Goal: Task Accomplishment & Management: Complete application form

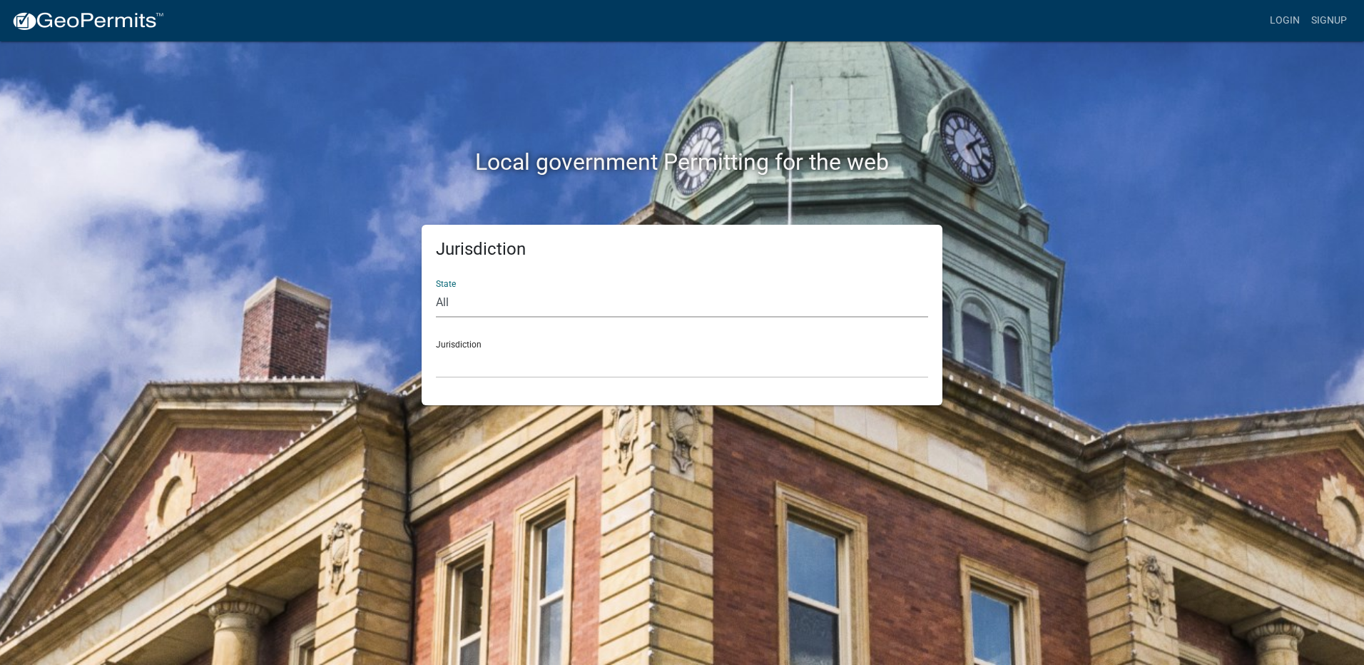
click at [489, 305] on select "All [US_STATE] [US_STATE] [US_STATE] [US_STATE] [US_STATE] [US_STATE] [US_STATE…" at bounding box center [682, 302] width 492 height 29
select select "[US_STATE]"
click at [436, 288] on select "All [US_STATE] [US_STATE] [US_STATE] [US_STATE] [US_STATE] [US_STATE] [US_STATE…" at bounding box center [682, 302] width 492 height 29
click at [511, 351] on select "City of [GEOGRAPHIC_DATA], [US_STATE] City of [GEOGRAPHIC_DATA], [US_STATE] Cit…" at bounding box center [682, 363] width 492 height 29
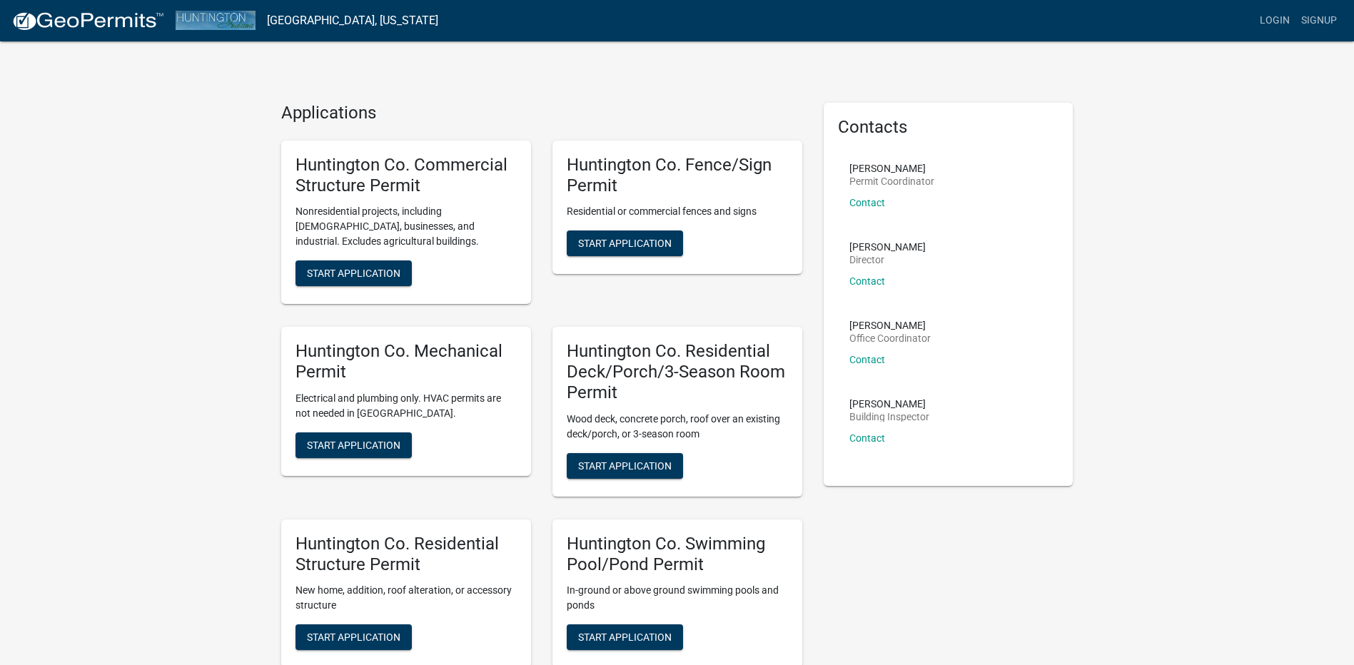
scroll to position [71, 0]
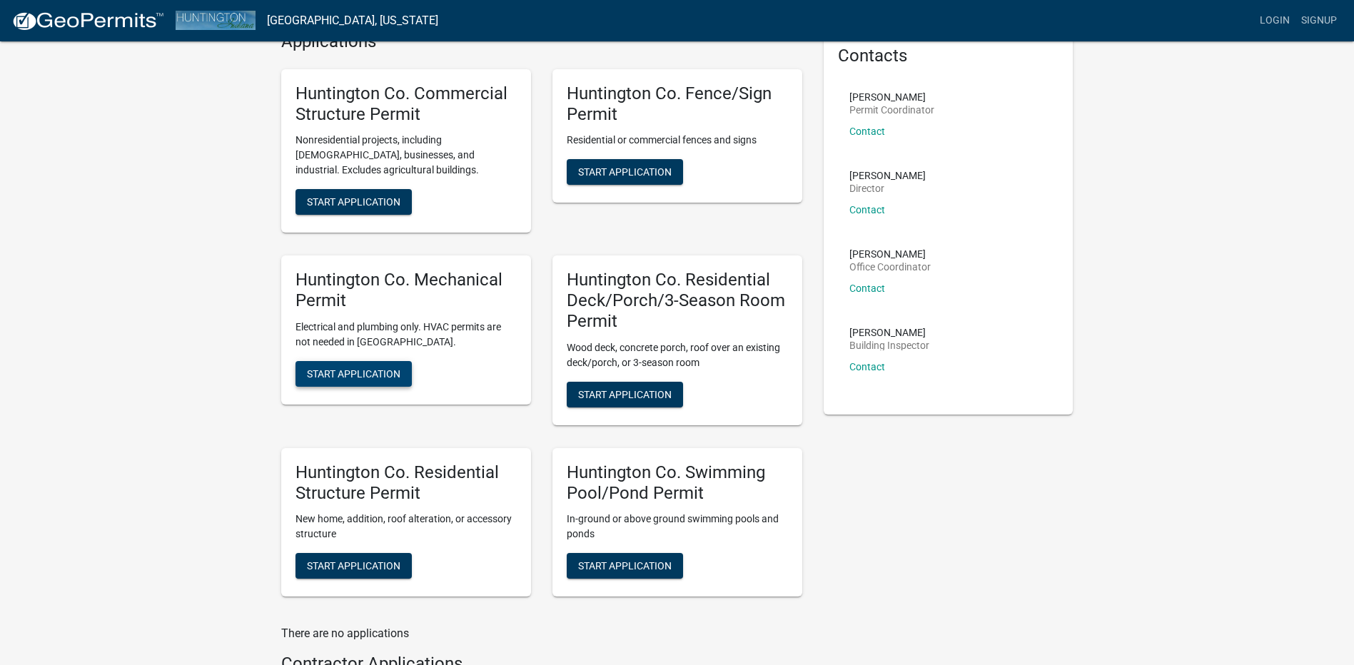
click at [349, 372] on span "Start Application" at bounding box center [353, 373] width 93 height 11
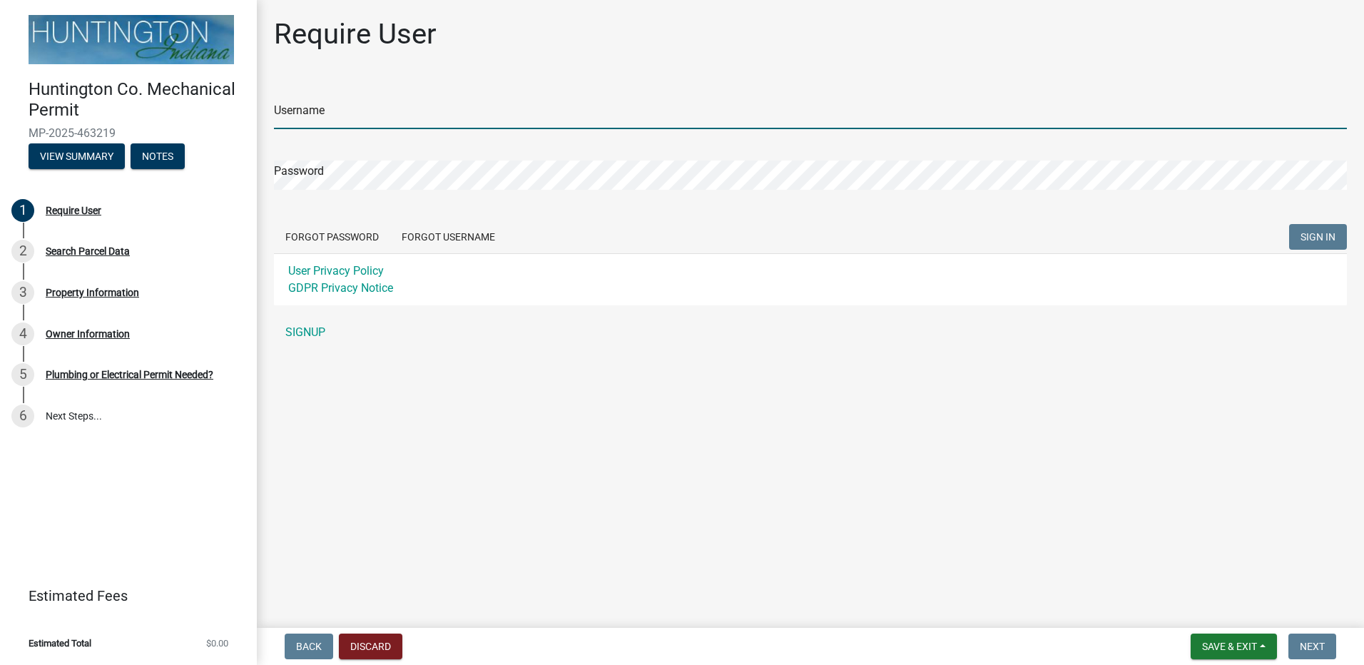
type input "daviskaylor"
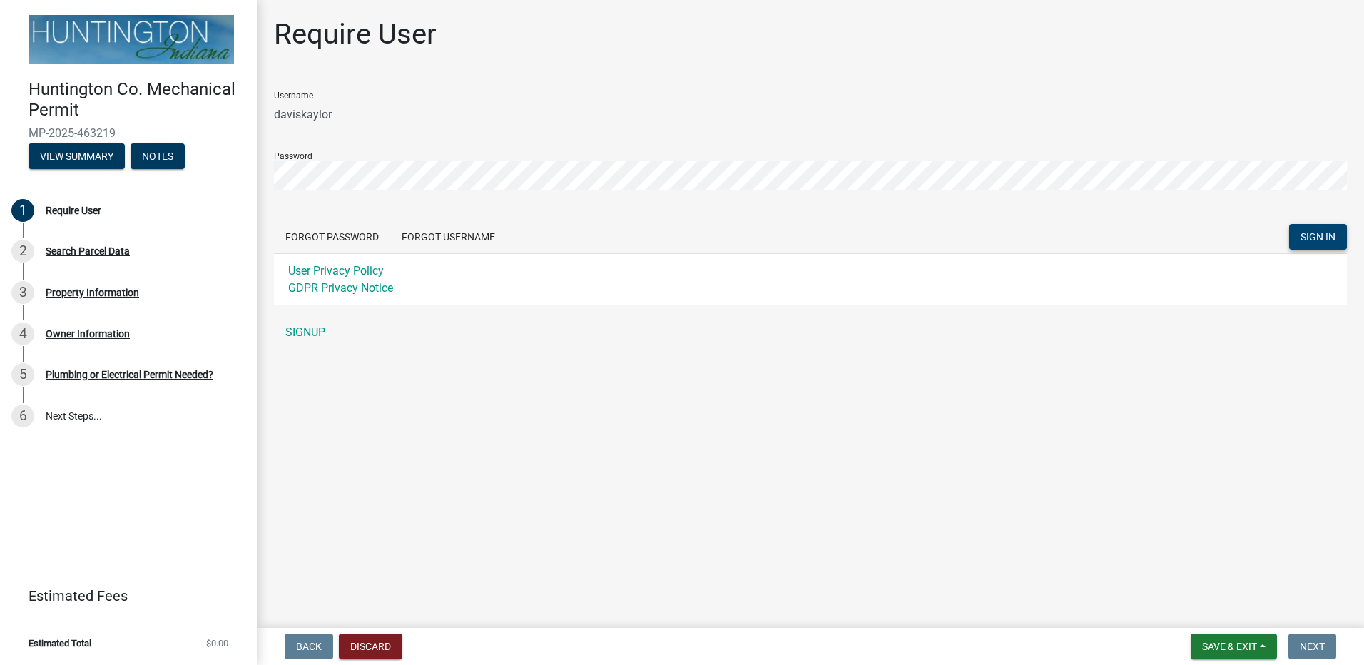
click at [1332, 238] on span "SIGN IN" at bounding box center [1318, 236] width 35 height 11
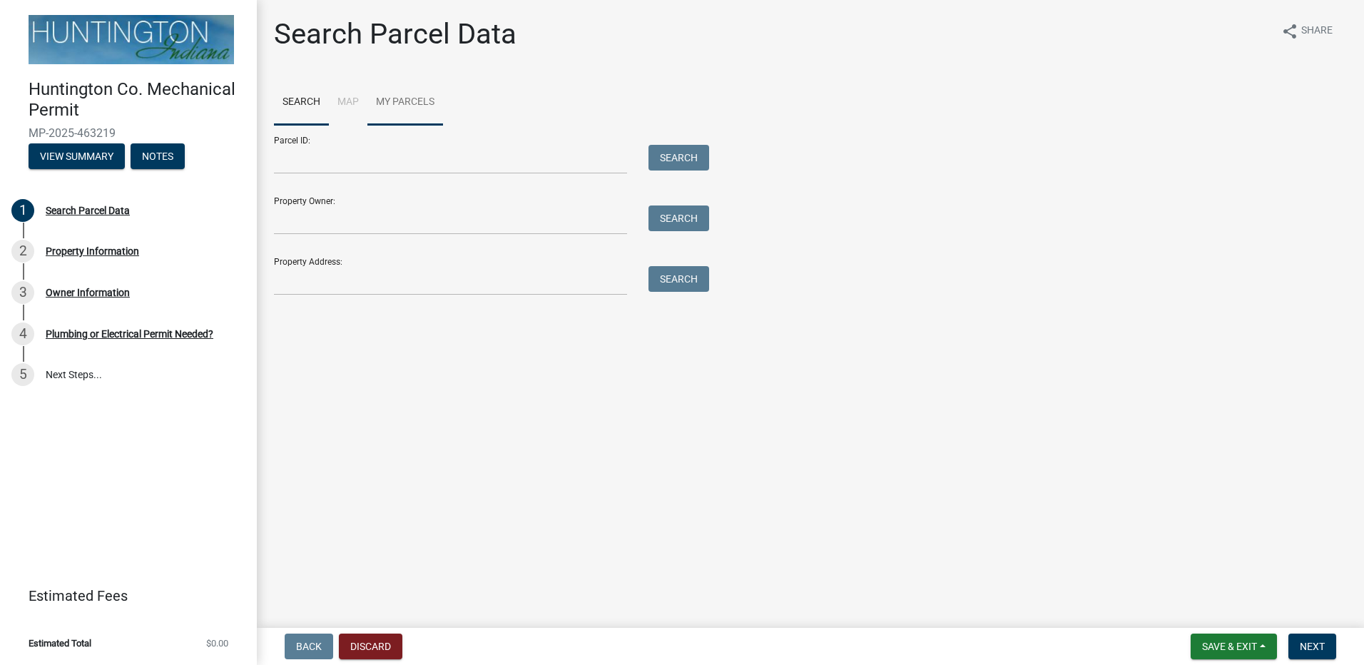
click at [397, 94] on link "My Parcels" at bounding box center [406, 103] width 76 height 46
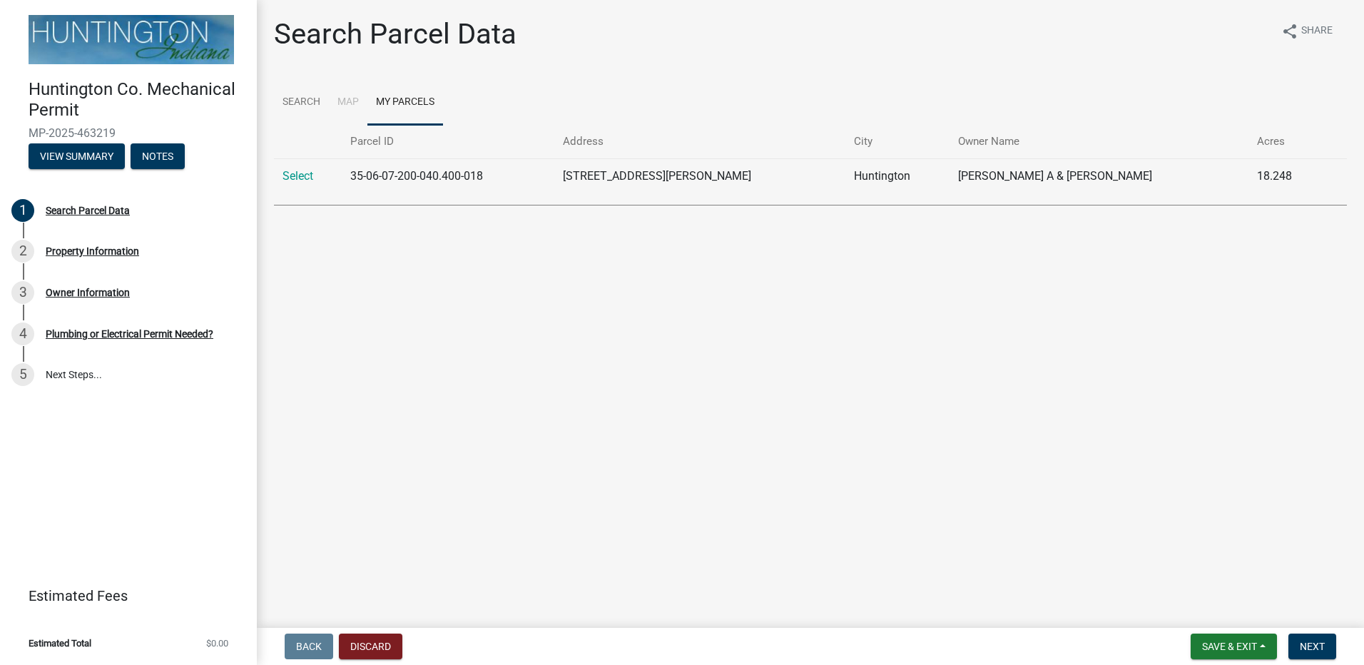
click at [1008, 173] on td "[PERSON_NAME] A & [PERSON_NAME]" at bounding box center [1100, 175] width 300 height 35
click at [310, 175] on link "Select" at bounding box center [298, 176] width 31 height 14
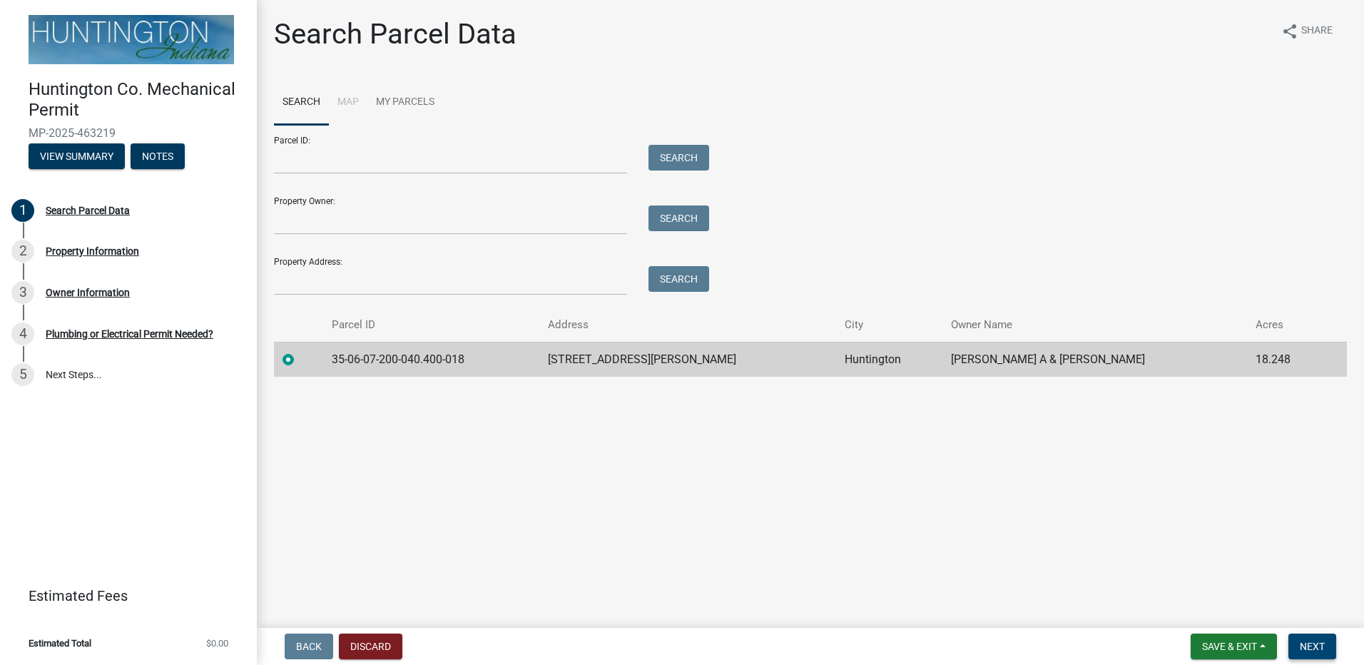
click at [1305, 646] on span "Next" at bounding box center [1312, 646] width 25 height 11
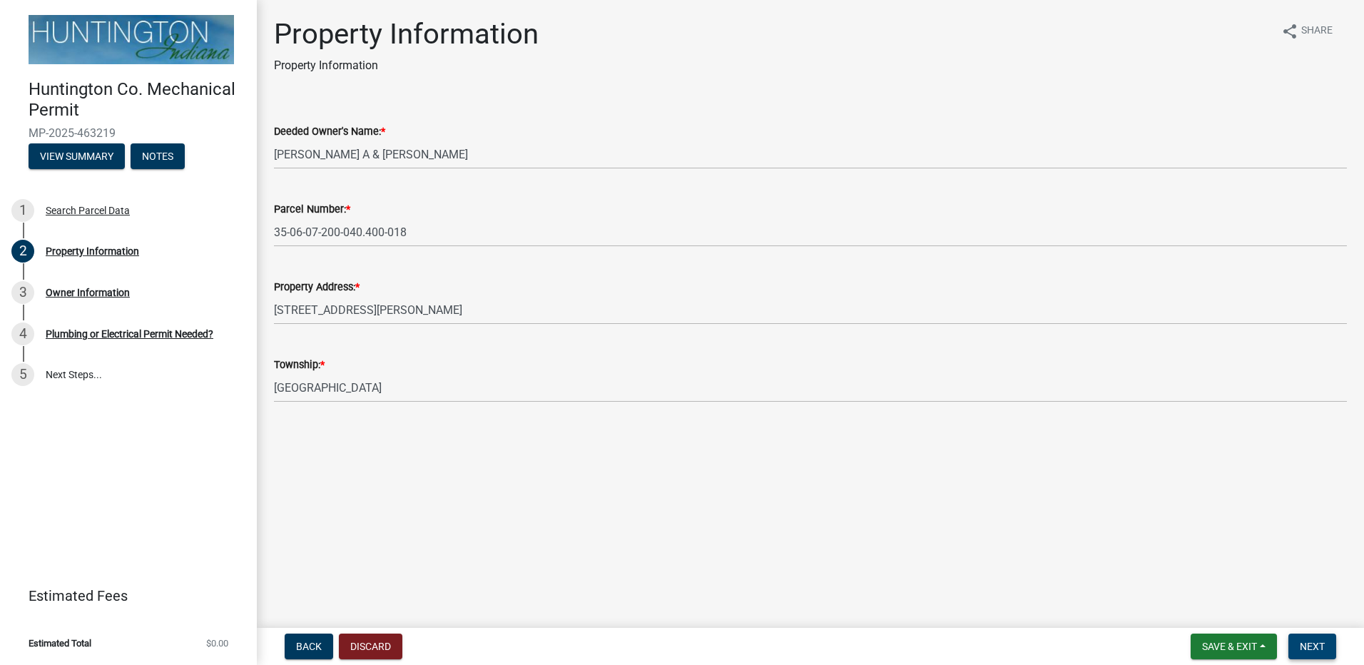
click at [1317, 647] on span "Next" at bounding box center [1312, 646] width 25 height 11
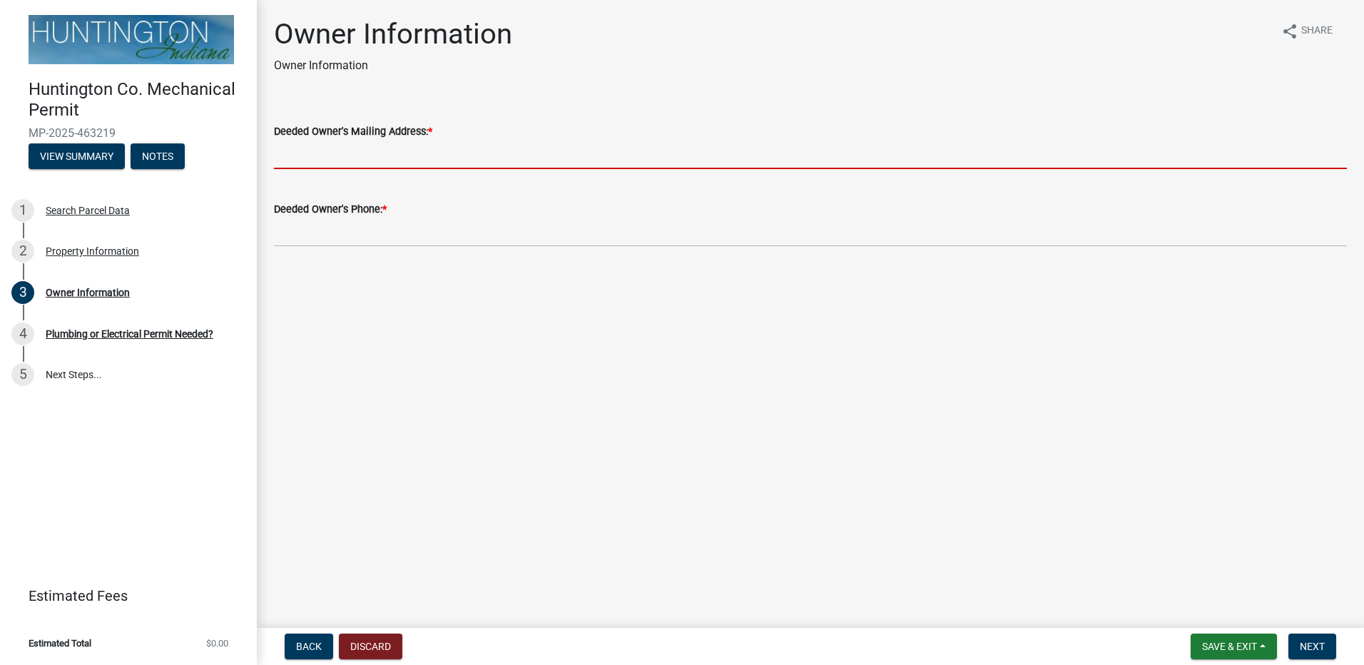
click at [371, 162] on input "Deeded Owner's Mailing Address: *" at bounding box center [810, 154] width 1073 height 29
click at [313, 651] on span "Back" at bounding box center [309, 646] width 26 height 11
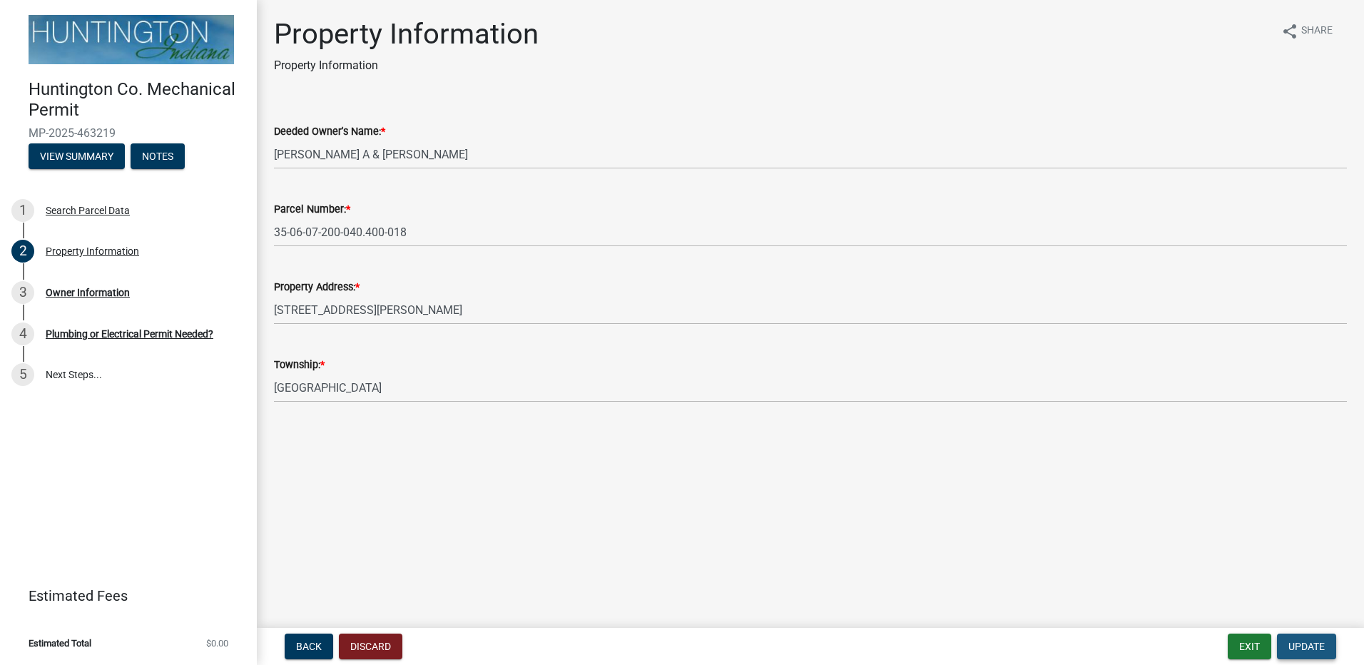
click at [1315, 643] on span "Update" at bounding box center [1307, 646] width 36 height 11
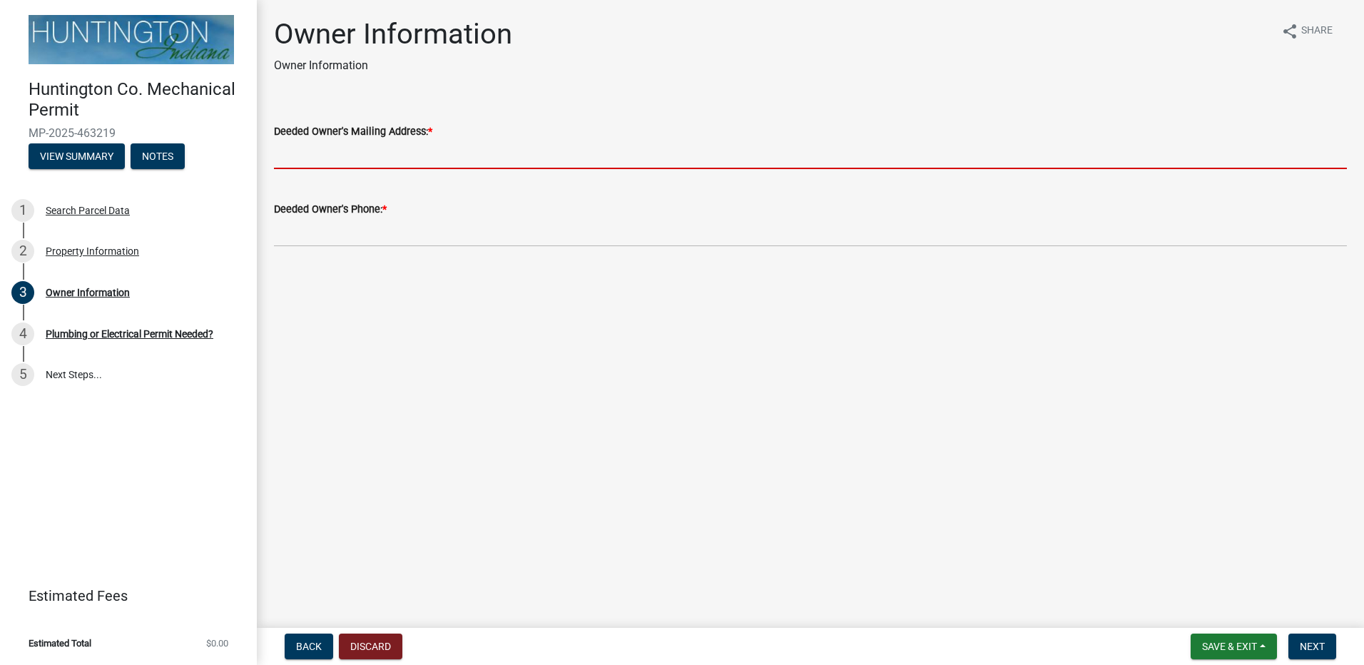
click at [491, 165] on input "Deeded Owner's Mailing Address: *" at bounding box center [810, 154] width 1073 height 29
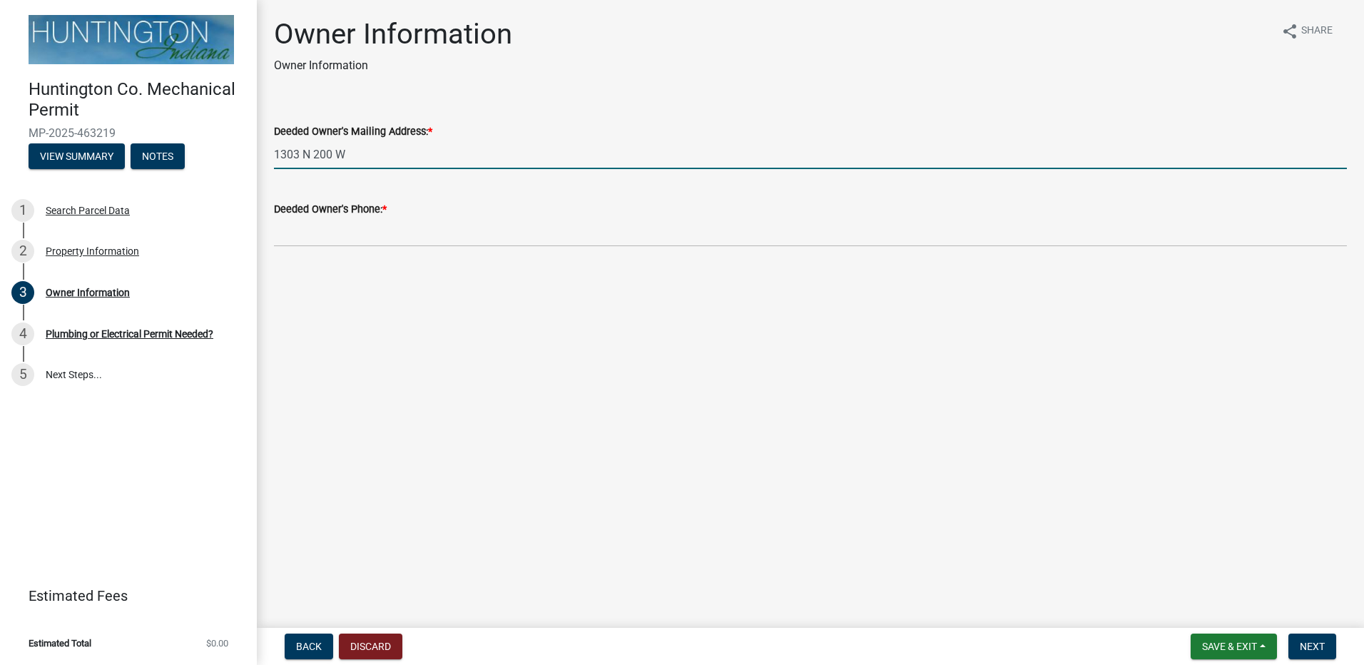
type input "1303 N 200 W"
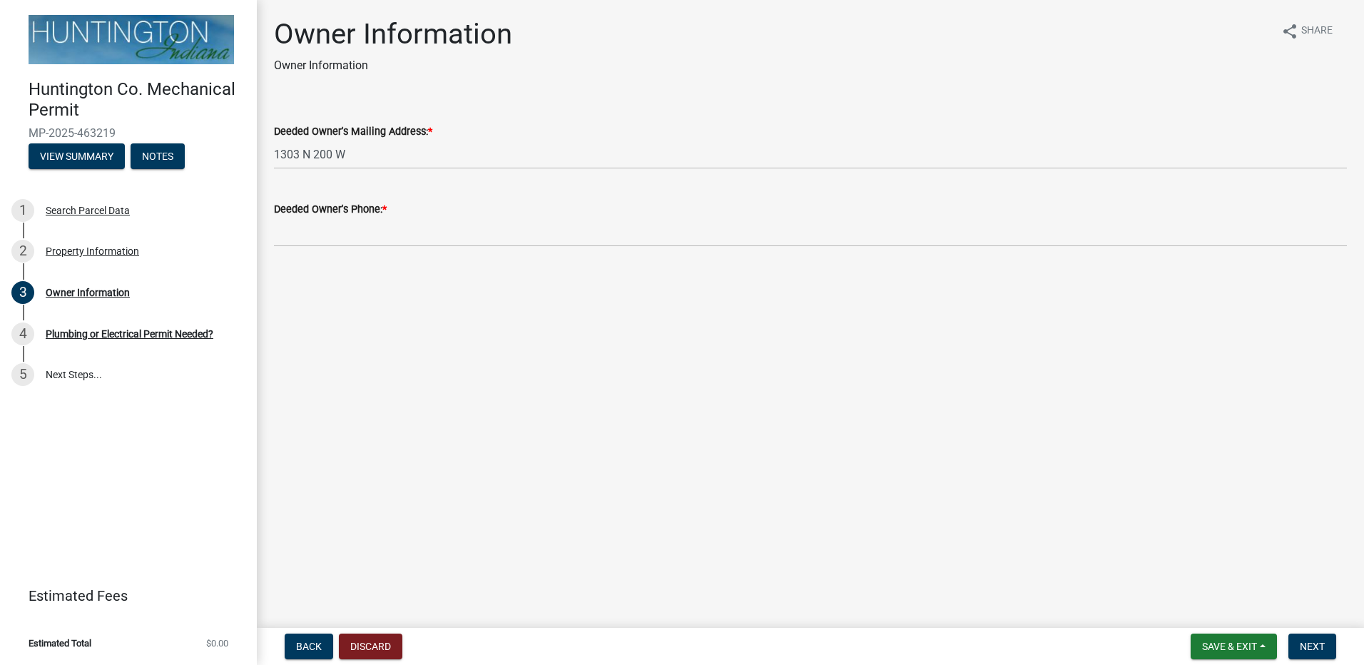
click at [416, 216] on div "Deeded Owner's Phone: *" at bounding box center [810, 209] width 1073 height 17
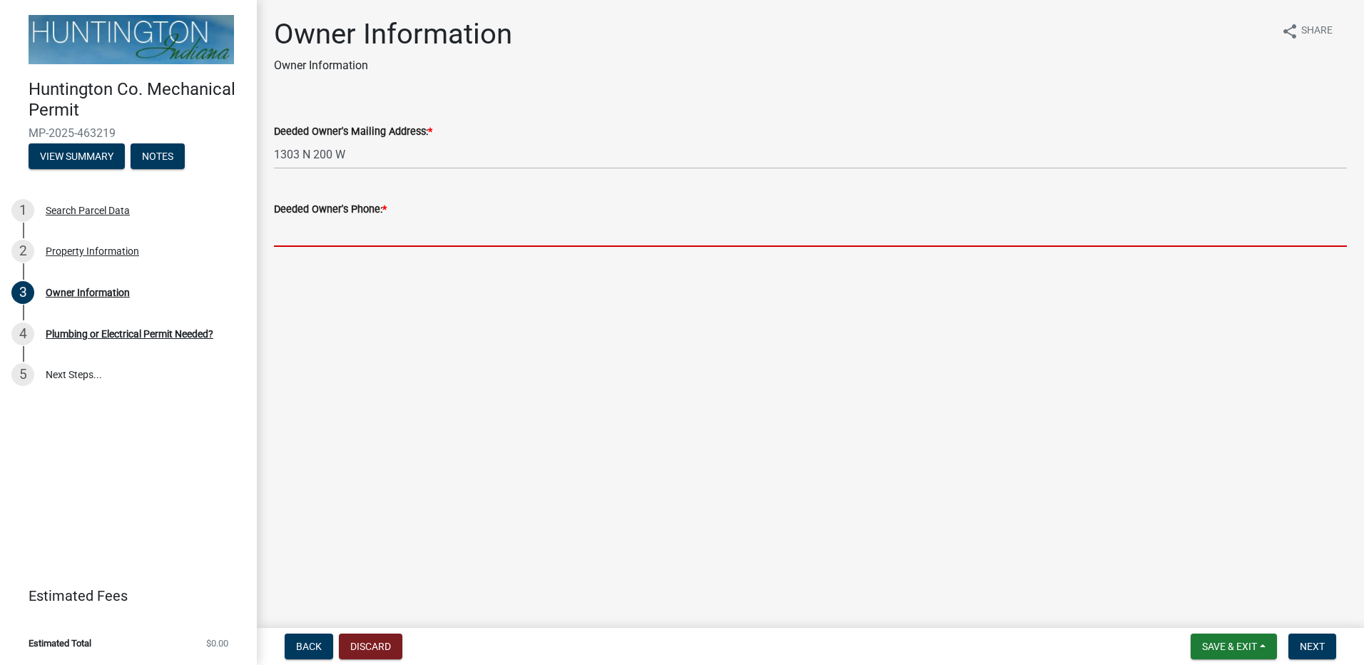
click at [417, 228] on input "Deeded Owner's Phone: *" at bounding box center [810, 232] width 1073 height 29
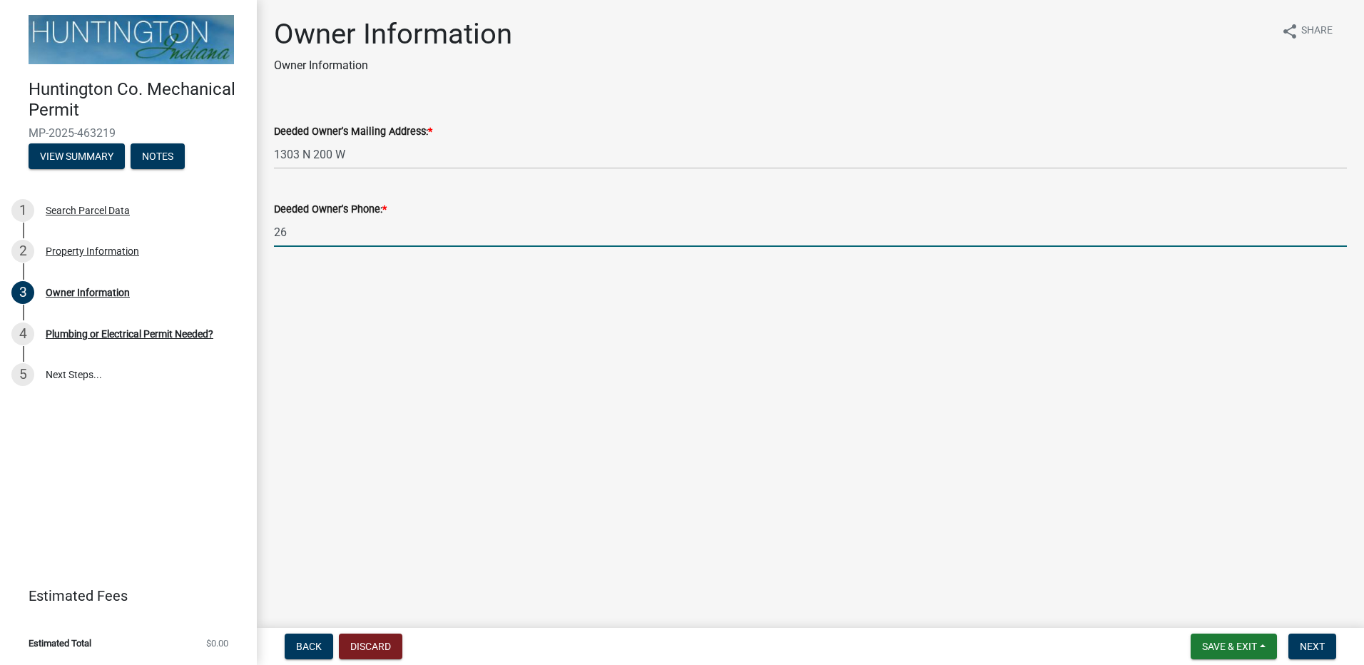
type input "2"
type input "2605190167"
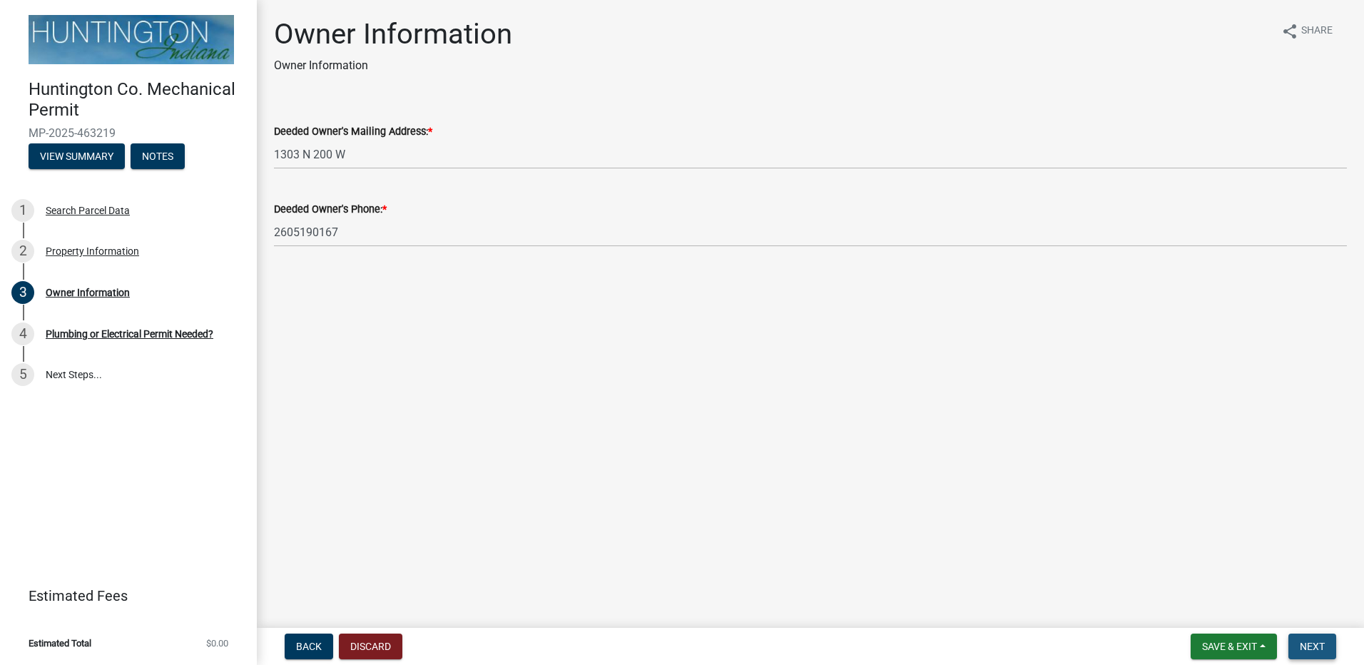
click at [1319, 644] on span "Next" at bounding box center [1312, 646] width 25 height 11
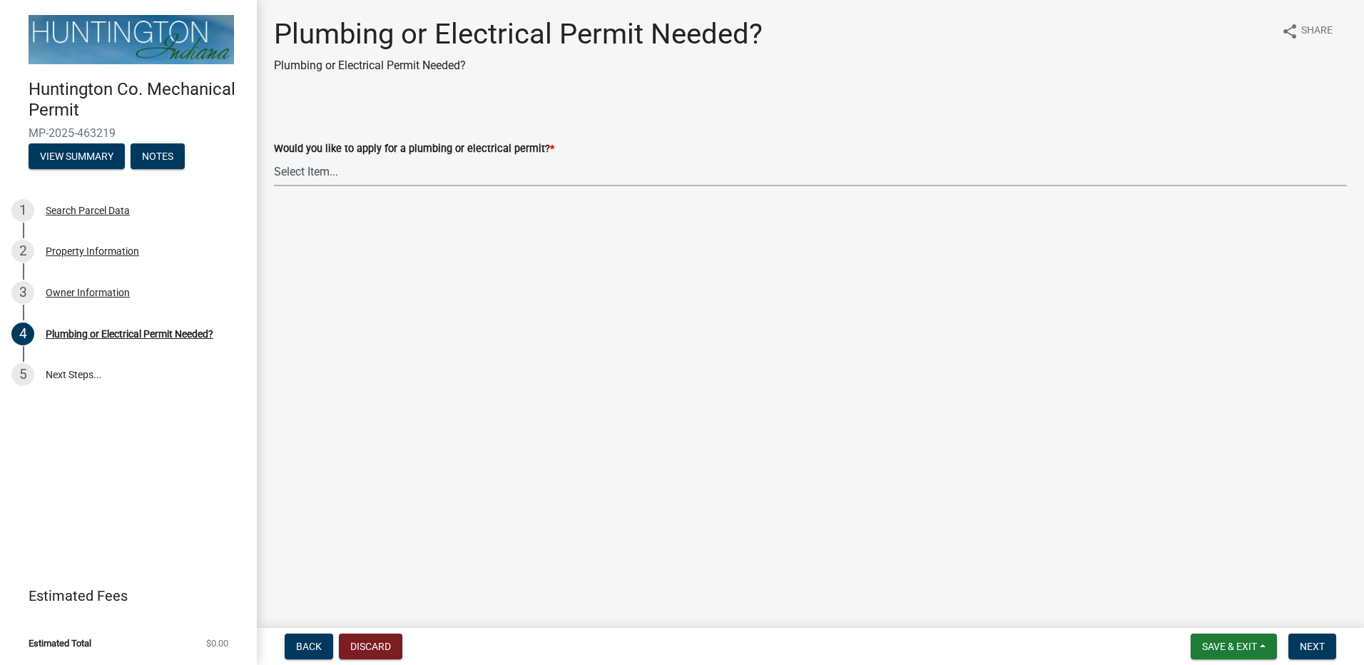
drag, startPoint x: 451, startPoint y: 172, endPoint x: 445, endPoint y: 179, distance: 9.6
click at [451, 172] on select "Select Item... plumbing electrical" at bounding box center [810, 171] width 1073 height 29
click at [274, 157] on select "Select Item... plumbing electrical" at bounding box center [810, 171] width 1073 height 29
select select "1b1ab0c1-eb36-4ed4-85d2-a311fbae4f76"
click at [1315, 638] on button "Next" at bounding box center [1313, 647] width 48 height 26
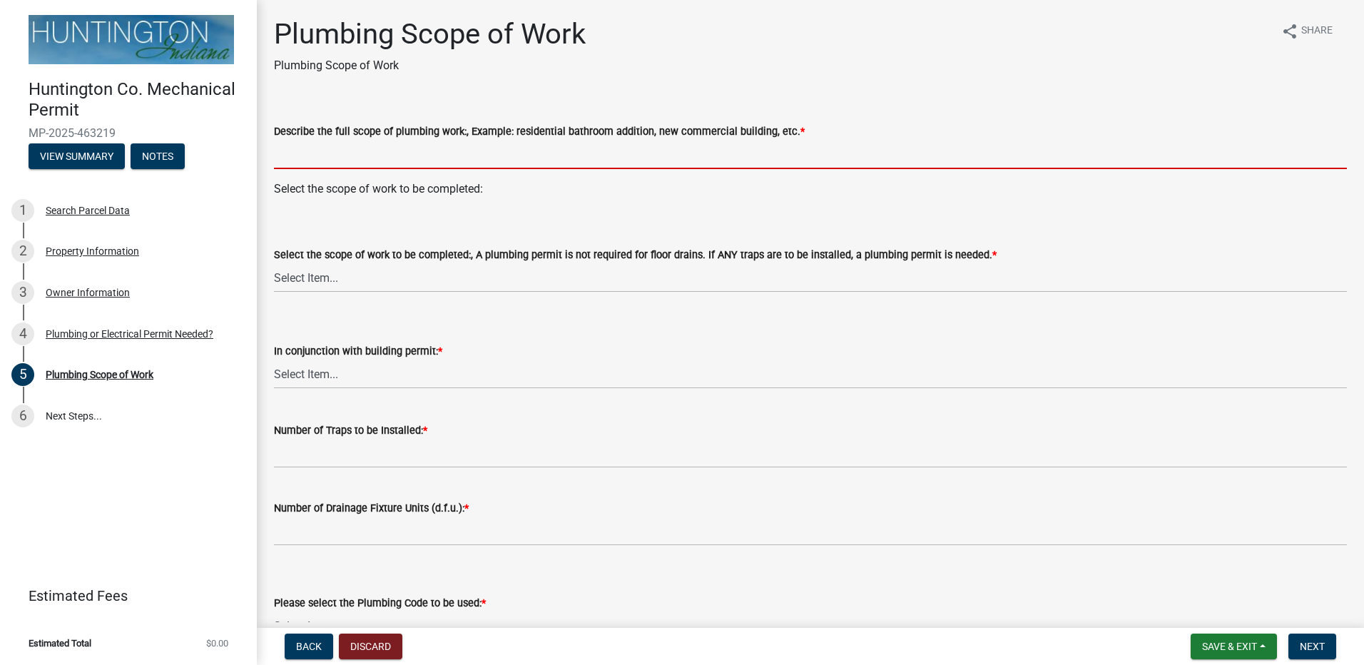
click at [463, 161] on input "Describe the full scope of plumbing work:, Example: residential bathroom additi…" at bounding box center [810, 154] width 1073 height 29
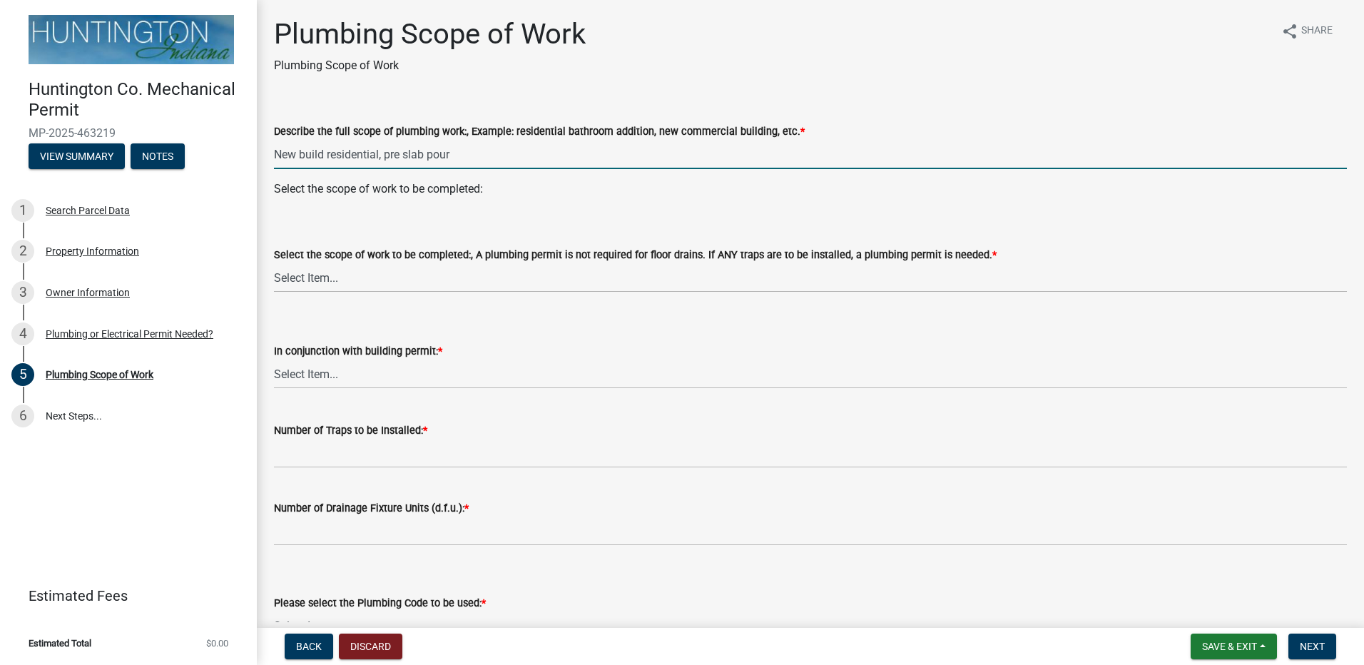
type input "New build residential, pre slab pour"
click at [753, 283] on select "Select Item... New Single-Family Dwelling New Two-Family Dwelling New Multi-Fam…" at bounding box center [810, 277] width 1073 height 29
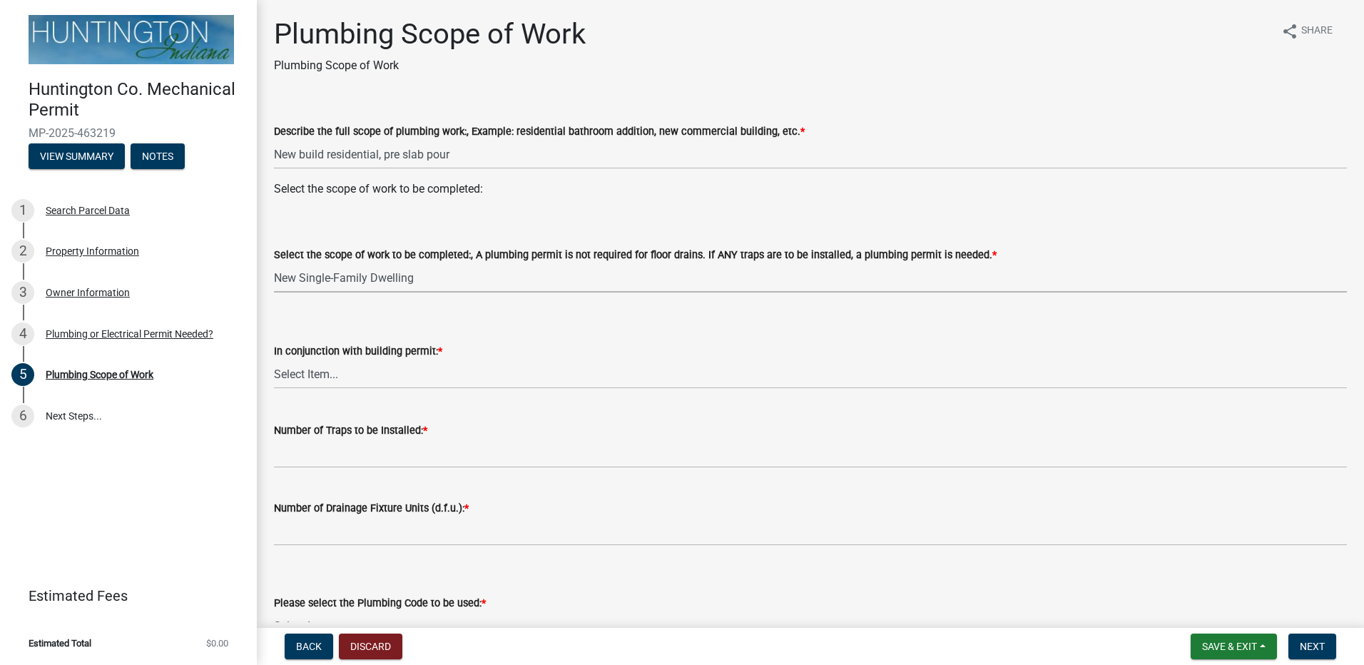
click at [274, 263] on select "Select Item... New Single-Family Dwelling New Two-Family Dwelling New Multi-Fam…" at bounding box center [810, 277] width 1073 height 29
select select "5cb8d3c1-d748-406b-be1a-05abe1aa32c3"
click at [370, 382] on select "Select Item... Yes No" at bounding box center [810, 374] width 1073 height 29
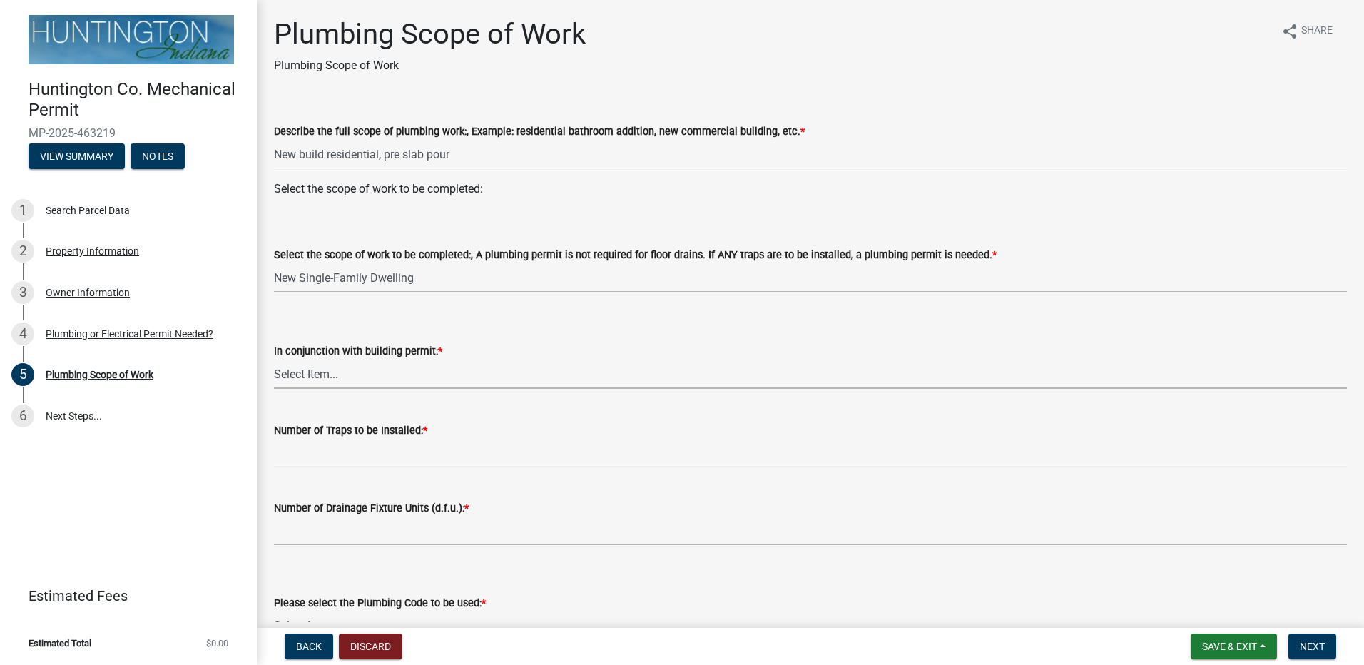
click at [379, 382] on select "Select Item... Yes No" at bounding box center [810, 374] width 1073 height 29
click at [274, 360] on select "Select Item... Yes No" at bounding box center [810, 374] width 1073 height 29
select select "0405a9c2-6f43-4f80-a7d2-d06340e14189"
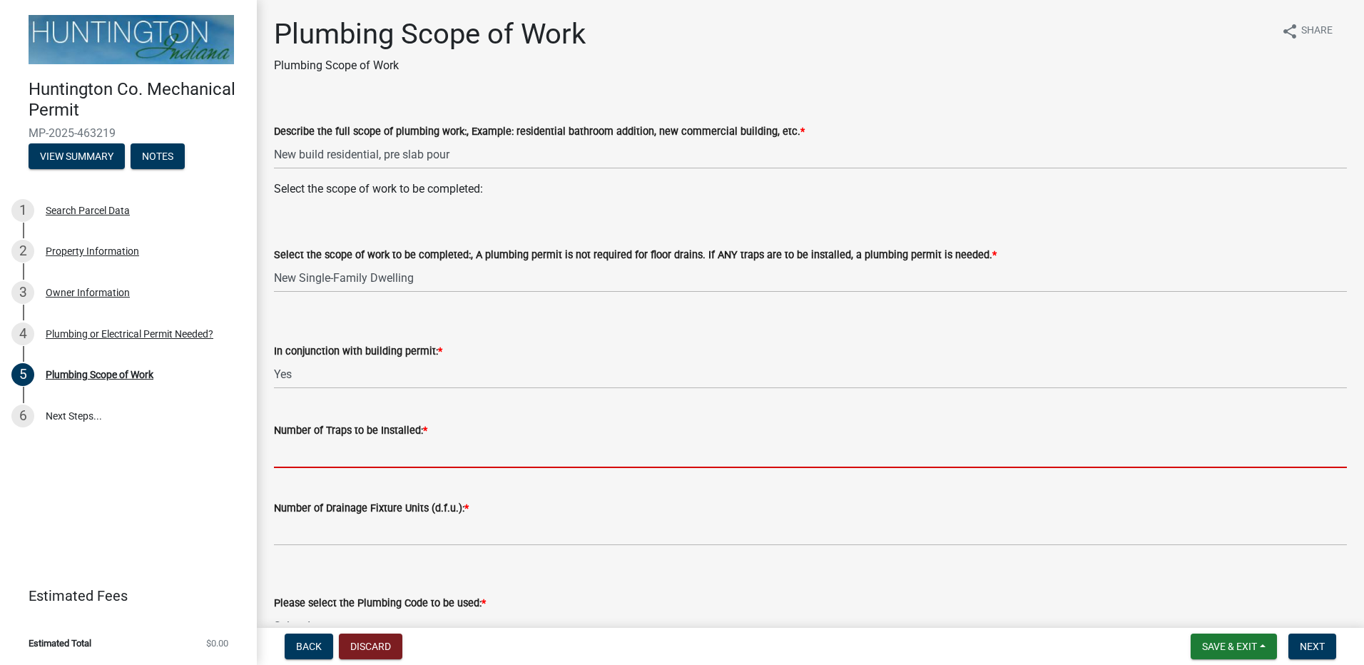
drag, startPoint x: 410, startPoint y: 455, endPoint x: 432, endPoint y: 467, distance: 25.2
click at [410, 454] on input "Number of Traps to be Installed: *" at bounding box center [810, 453] width 1073 height 29
type input "8"
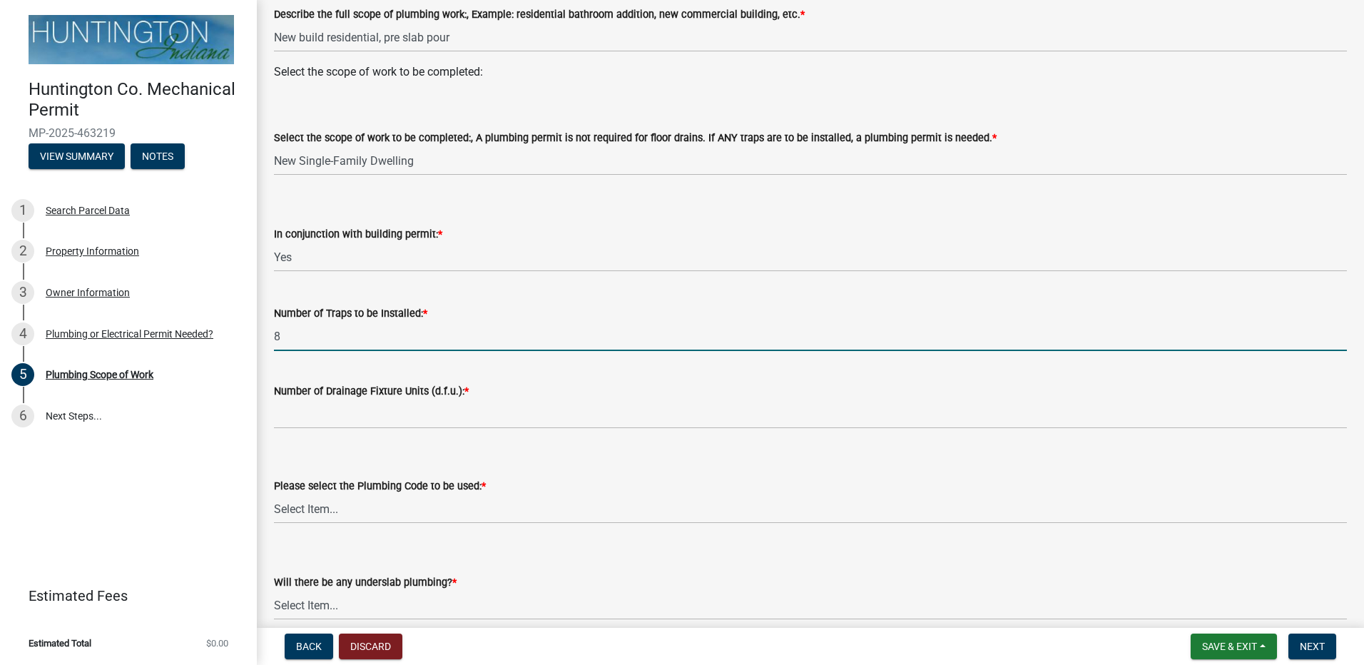
scroll to position [143, 0]
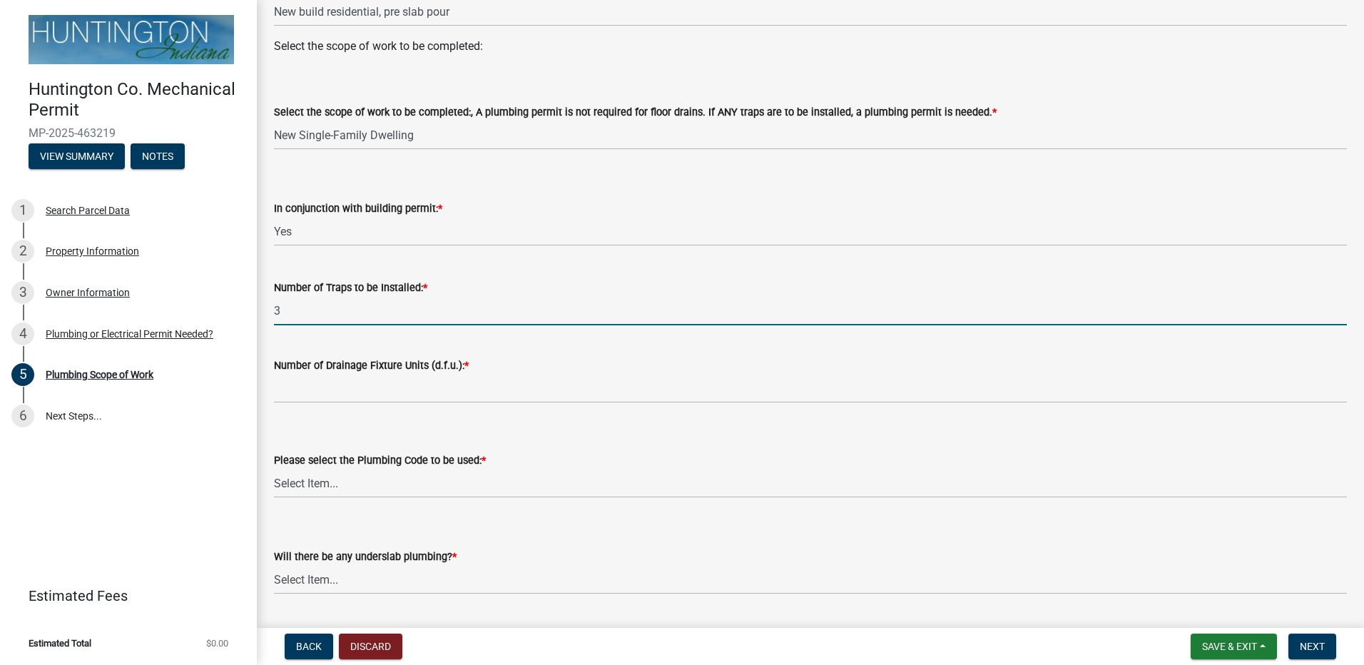
type input "3"
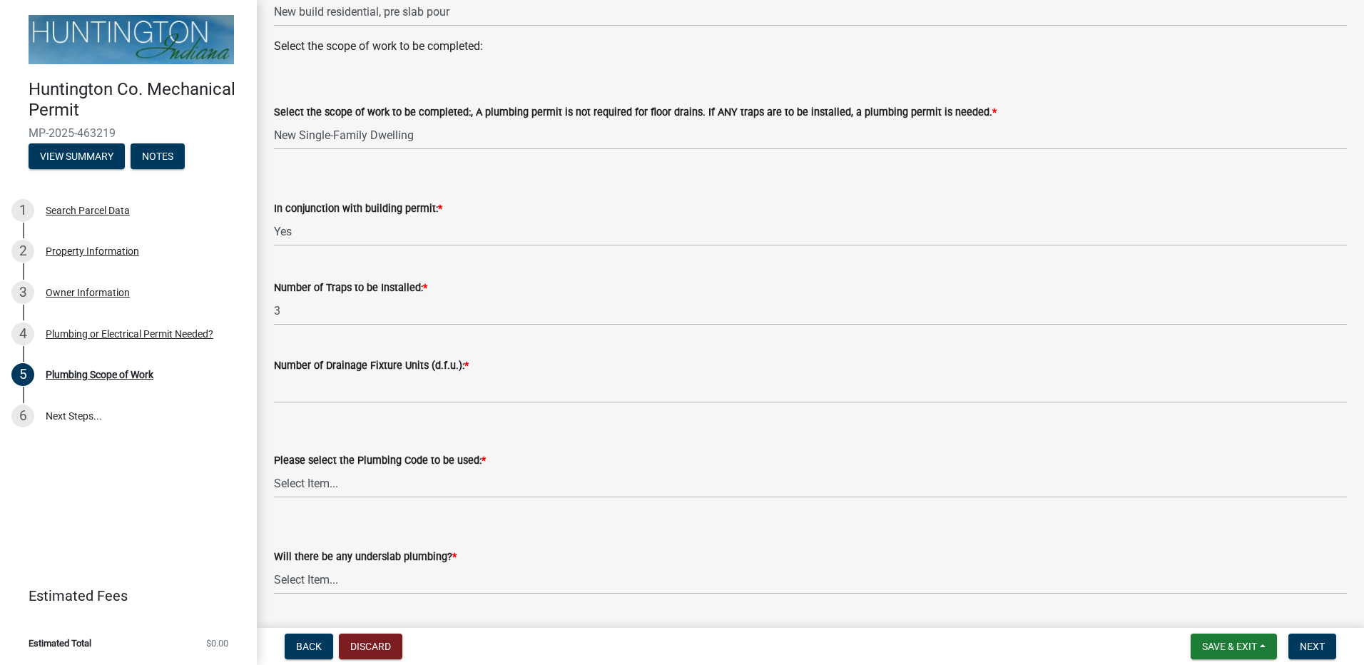
scroll to position [183, 0]
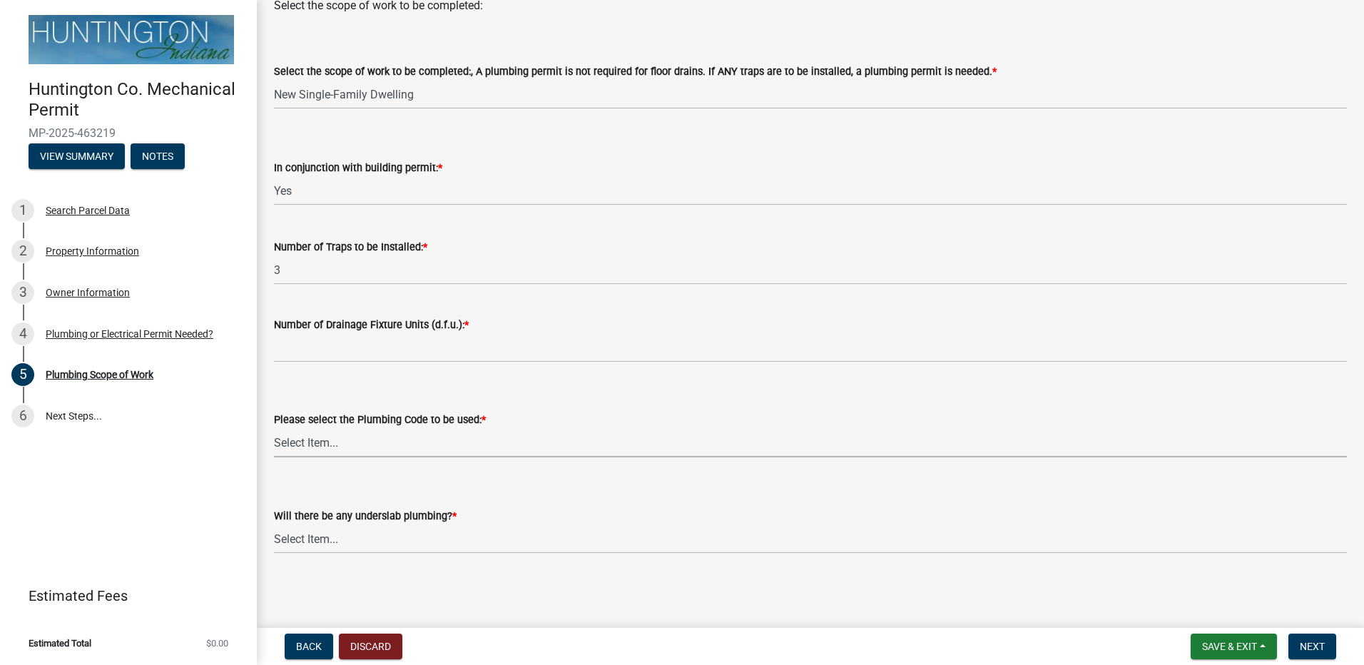
click at [399, 446] on select "Select Item... [US_STATE] Plumbing Code One & Two Family Dwelling Code" at bounding box center [810, 442] width 1073 height 29
click at [402, 444] on select "Select Item... [US_STATE] Plumbing Code One & Two Family Dwelling Code" at bounding box center [810, 442] width 1073 height 29
click at [411, 539] on div "Will there be any underslab plumbing? * Select Item... Yes No" at bounding box center [810, 530] width 1073 height 46
click at [274, 553] on select "Select Item... Yes No" at bounding box center [810, 567] width 1073 height 29
select select "b92bc407-a990-4713-b4f6-a575aa6de472"
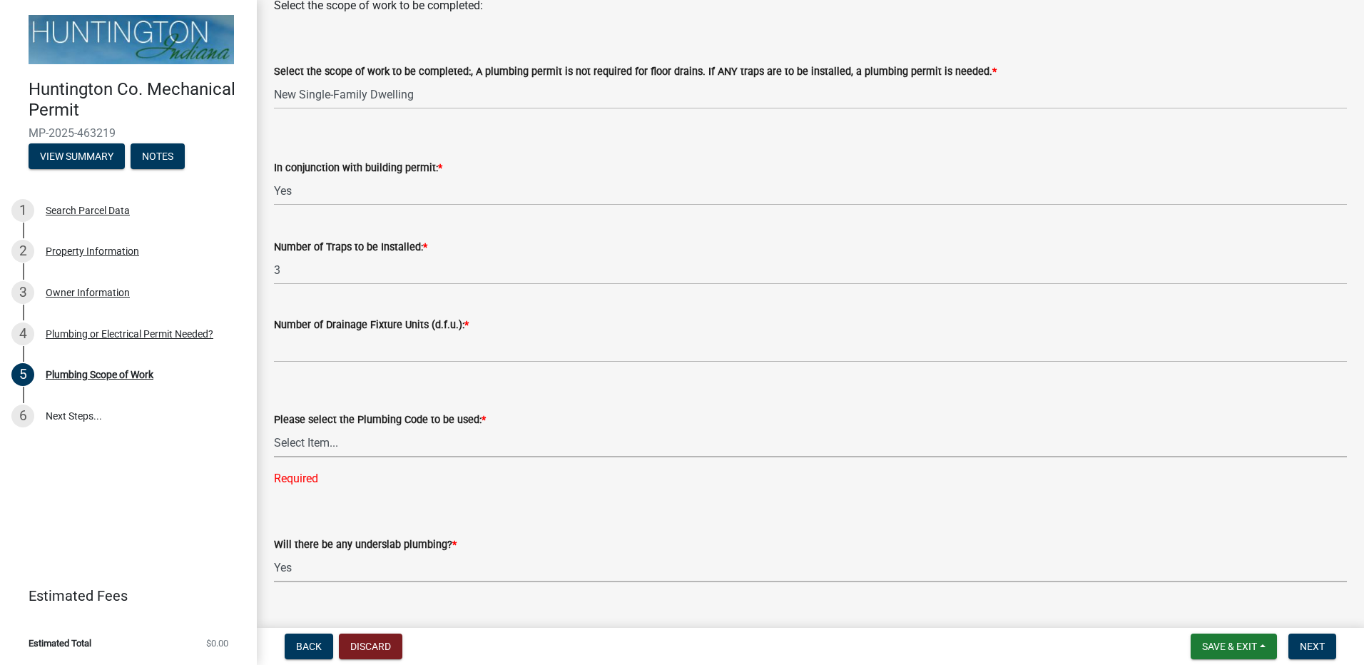
click at [421, 445] on select "Select Item... [US_STATE] Plumbing Code One & Two Family Dwelling Code" at bounding box center [810, 442] width 1073 height 29
click at [274, 428] on select "Select Item... [US_STATE] Plumbing Code One & Two Family Dwelling Code" at bounding box center [810, 442] width 1073 height 29
select select "5ba2af76-a9c7-458a-9f5d-f60e4d3443c1"
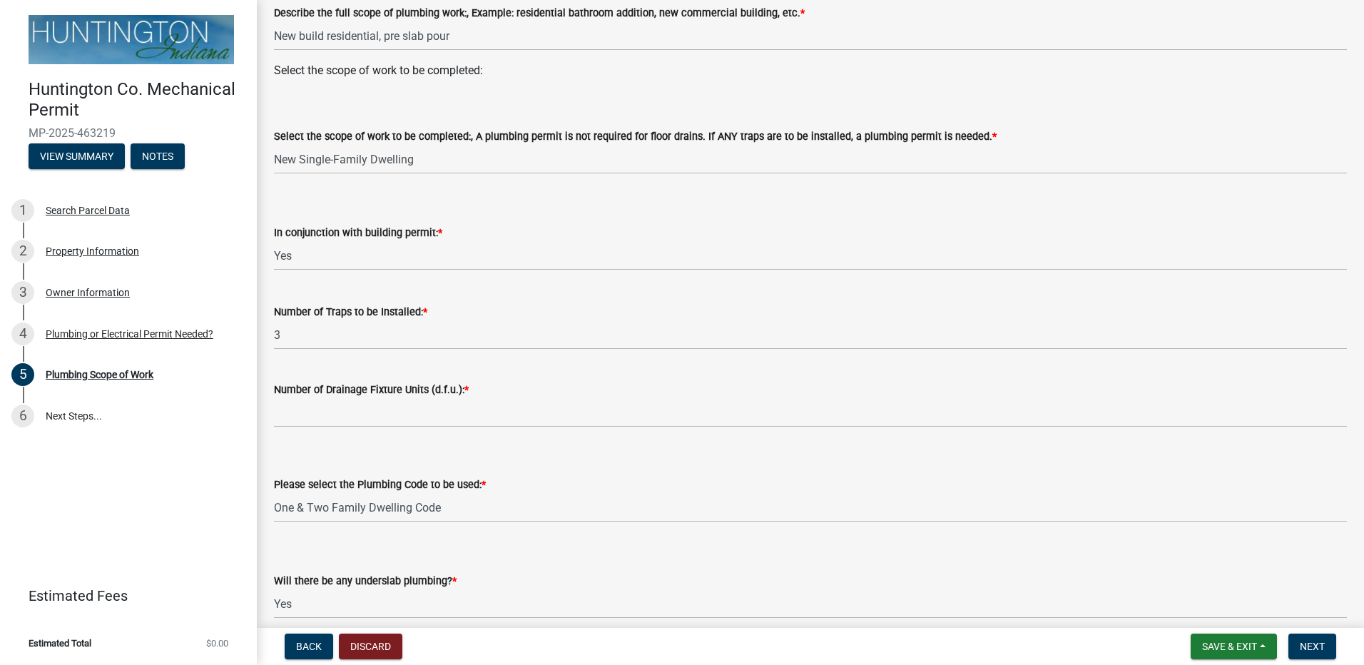
scroll to position [143, 0]
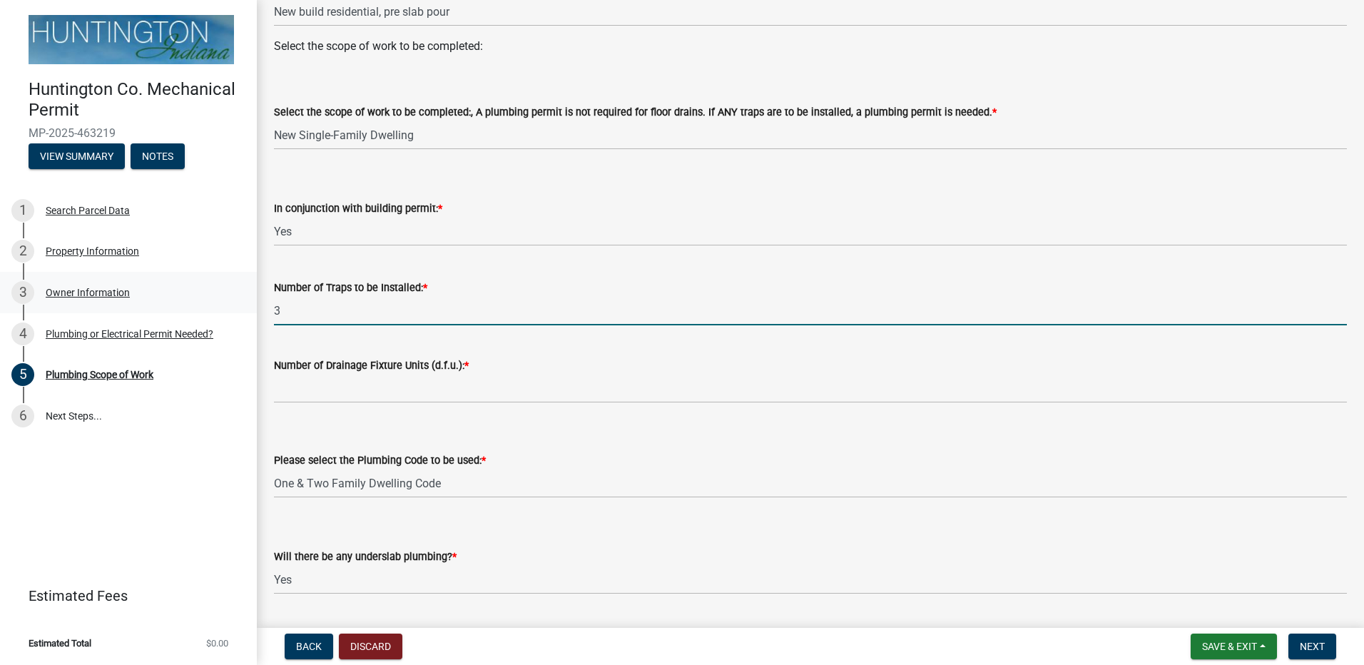
click at [255, 310] on div "Huntington Co. Mechanical Permit MP-2025-463219 View Summary Notes 1 Search Par…" at bounding box center [682, 332] width 1364 height 665
type input "8"
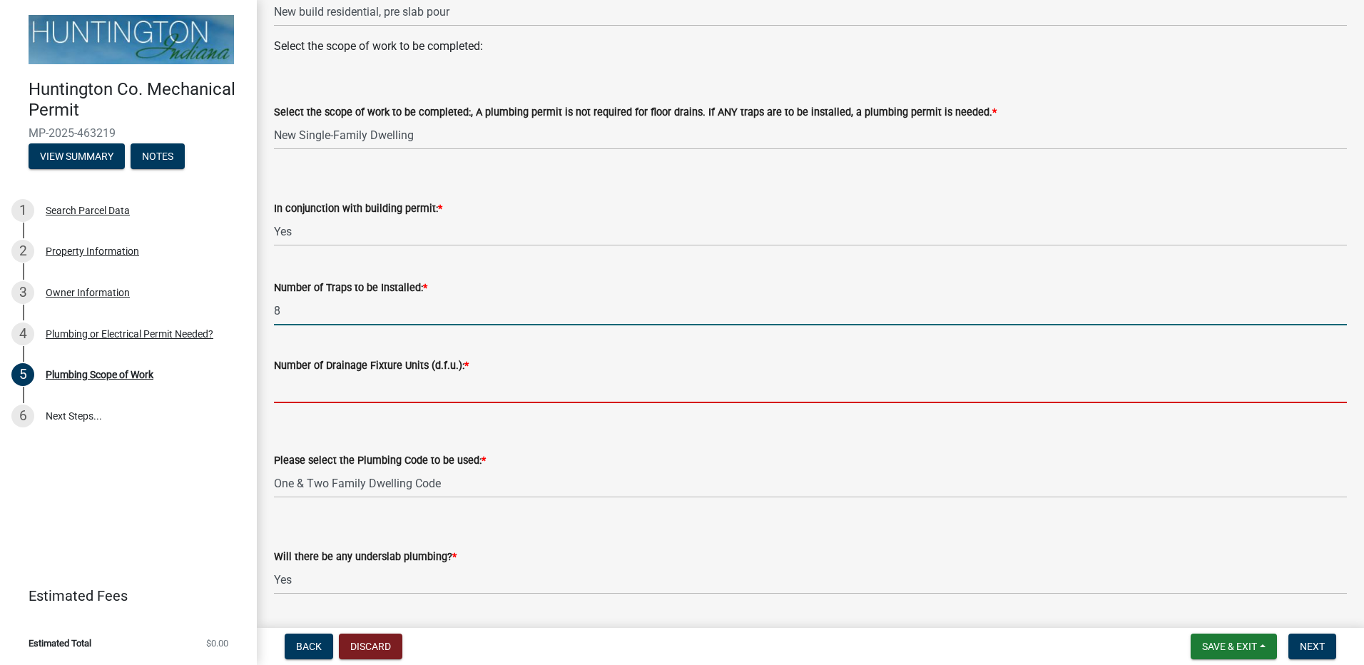
click at [390, 392] on input "Number of Drainage Fixture Units (d.f.u.): *" at bounding box center [810, 388] width 1073 height 29
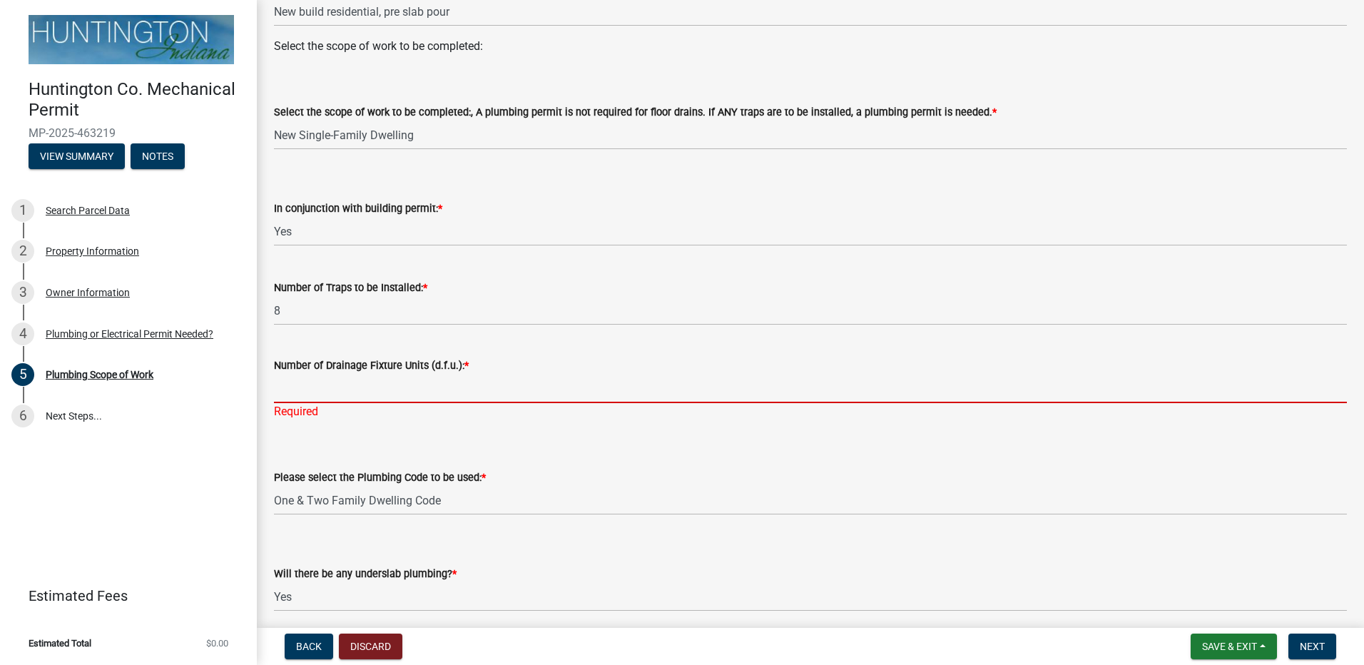
click at [338, 394] on input "Number of Drainage Fixture Units (d.f.u.): *" at bounding box center [810, 388] width 1073 height 29
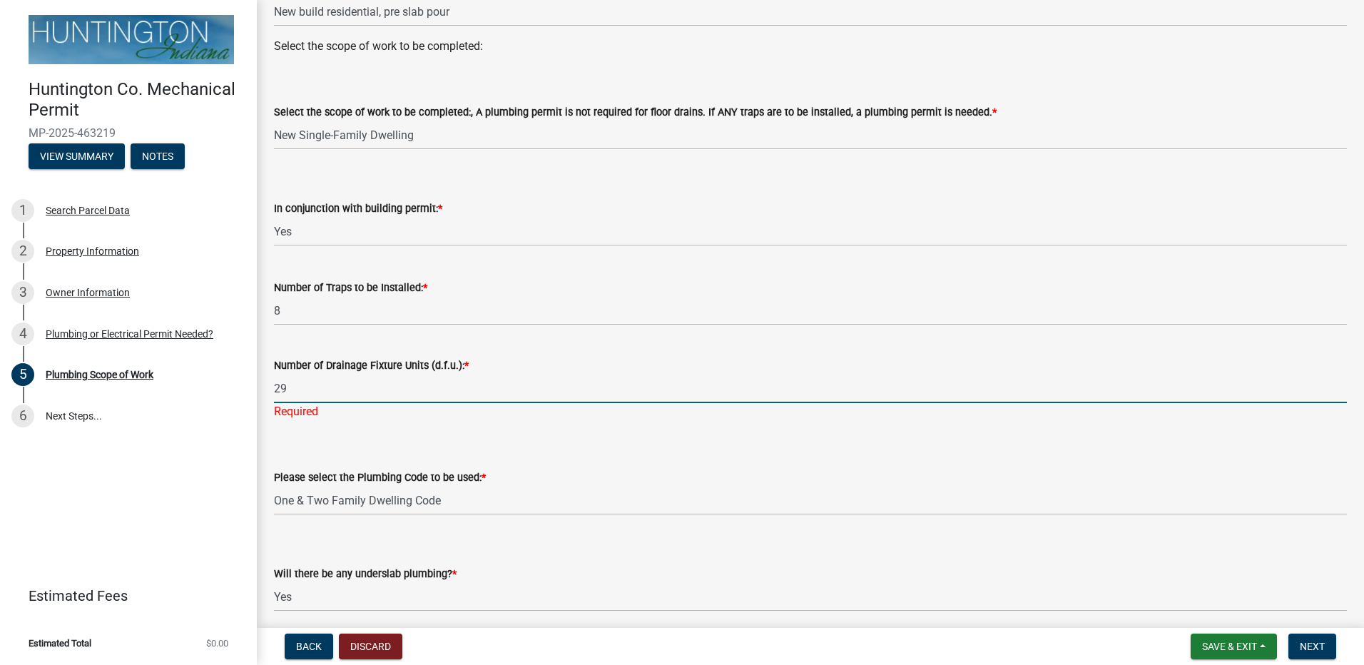
type input "29"
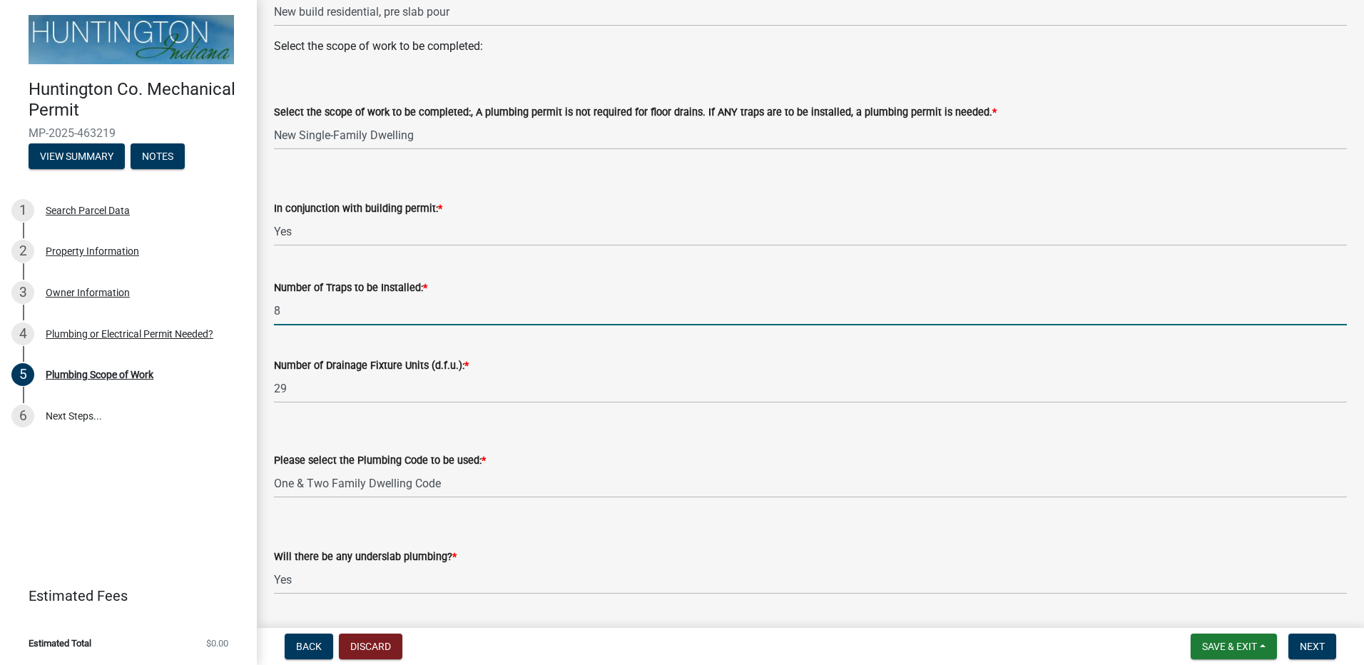
click at [375, 312] on input "8" at bounding box center [810, 310] width 1073 height 29
click at [437, 312] on input "8" at bounding box center [810, 310] width 1073 height 29
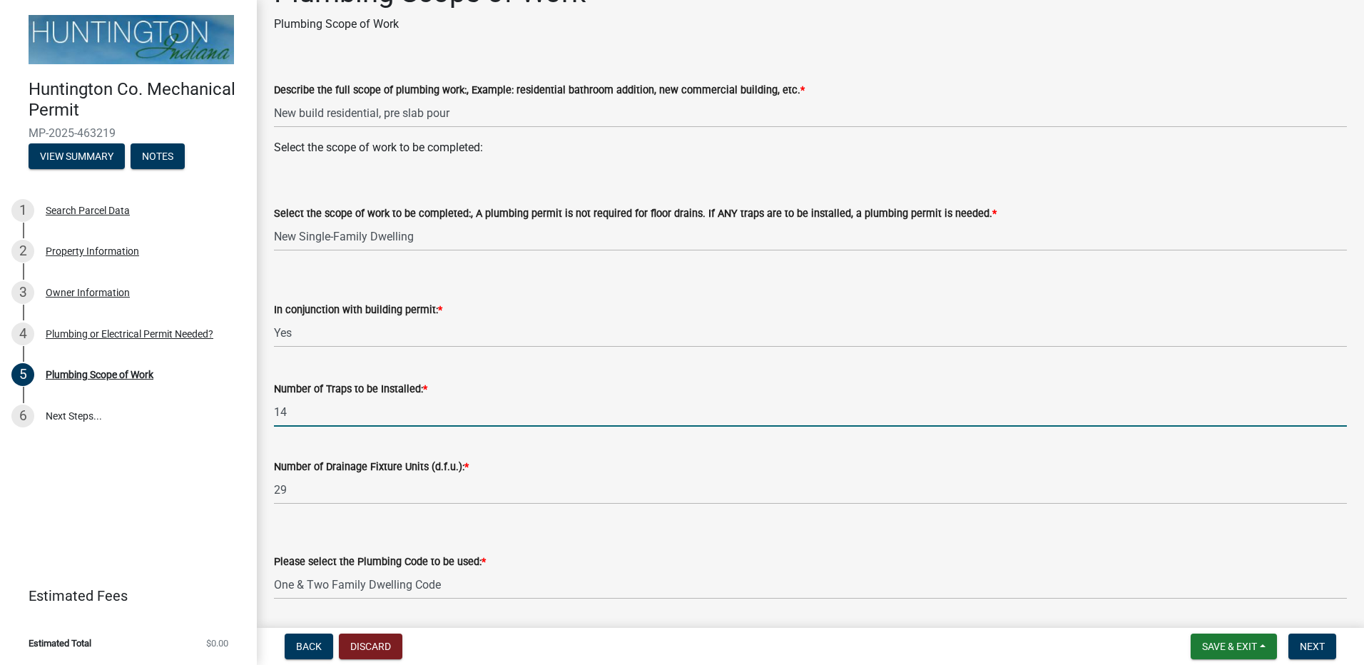
scroll to position [41, 0]
type input "14"
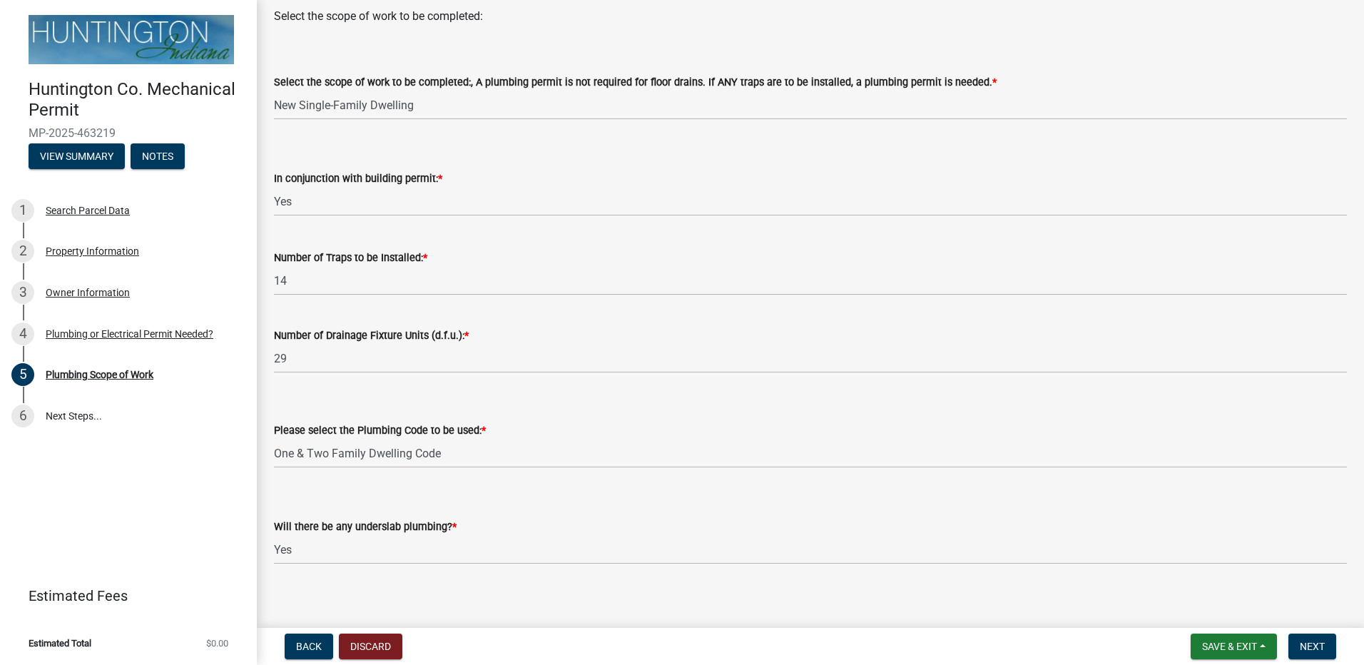
scroll to position [183, 0]
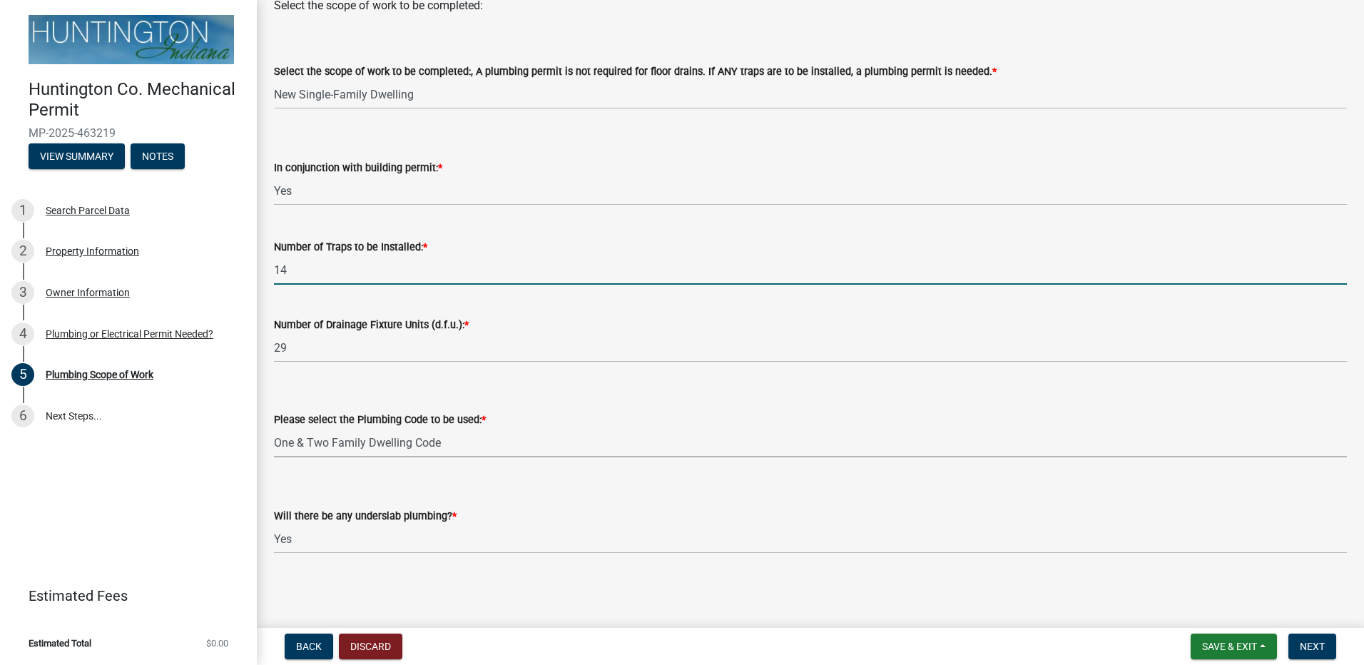
click at [493, 454] on select "Select Item... [US_STATE] Plumbing Code One & Two Family Dwelling Code" at bounding box center [810, 442] width 1073 height 29
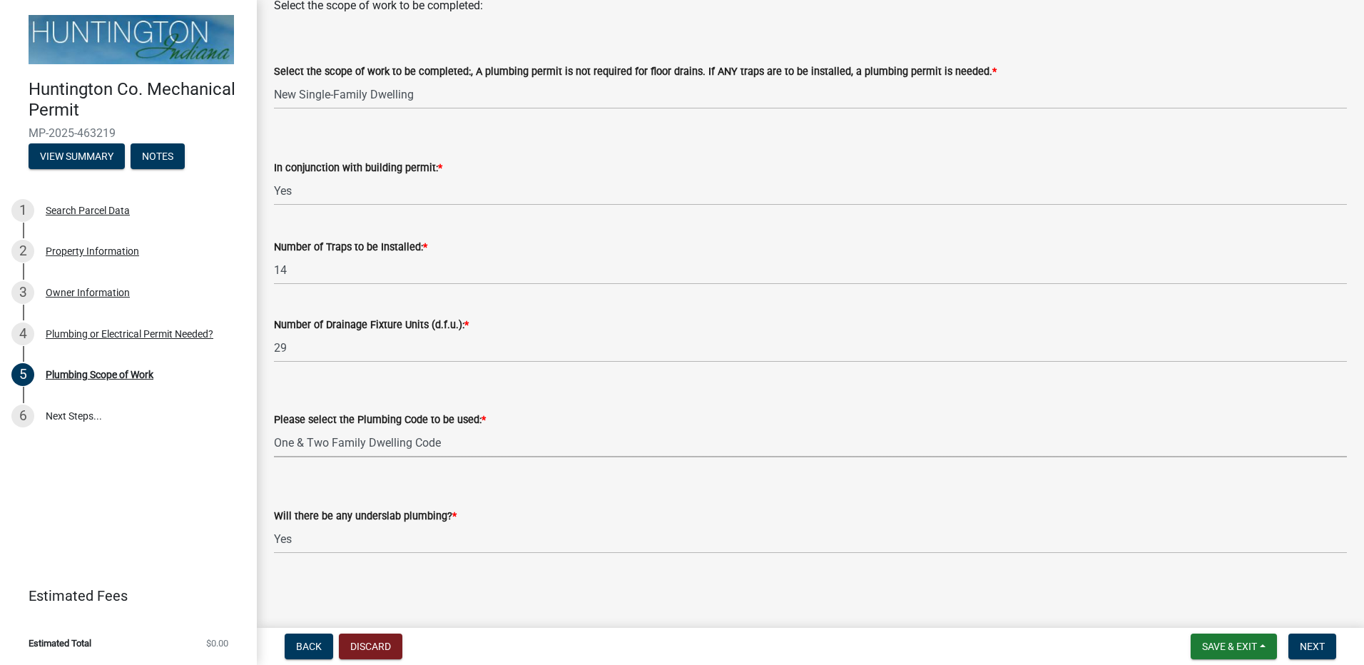
click at [406, 437] on select "Select Item... [US_STATE] Plumbing Code One & Two Family Dwelling Code" at bounding box center [810, 442] width 1073 height 29
click at [1302, 647] on span "Next" at bounding box center [1312, 646] width 25 height 11
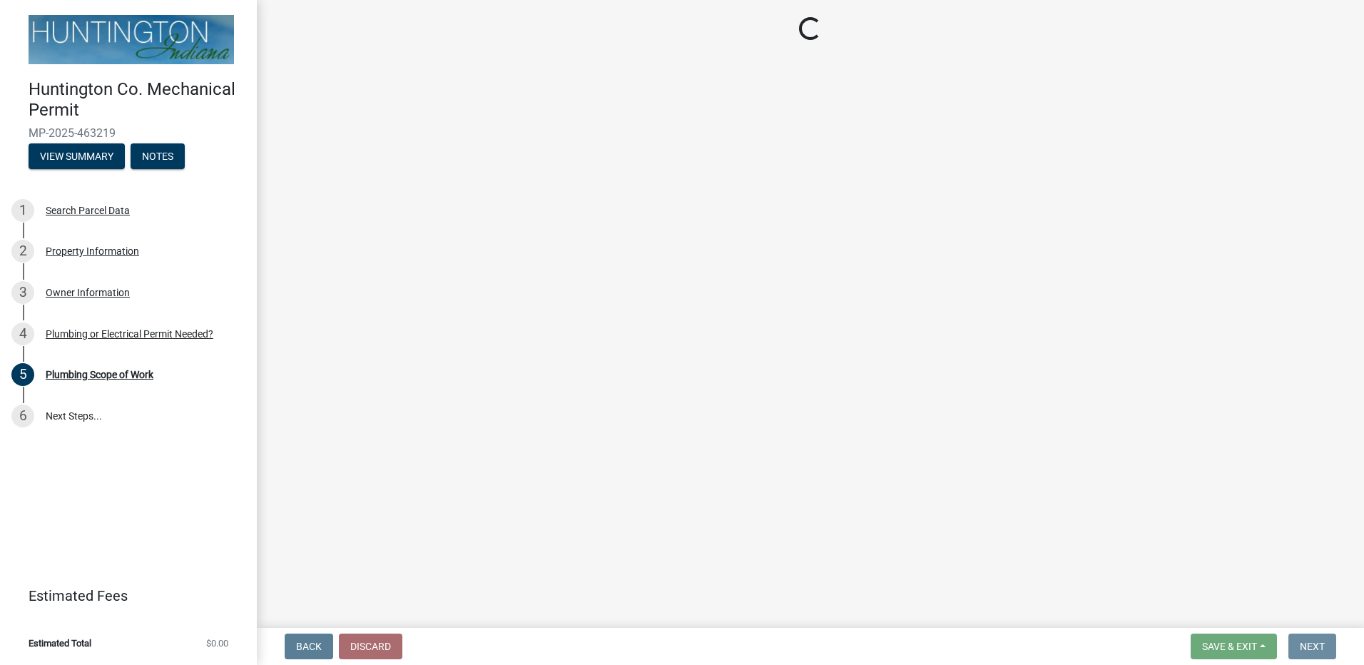
scroll to position [0, 0]
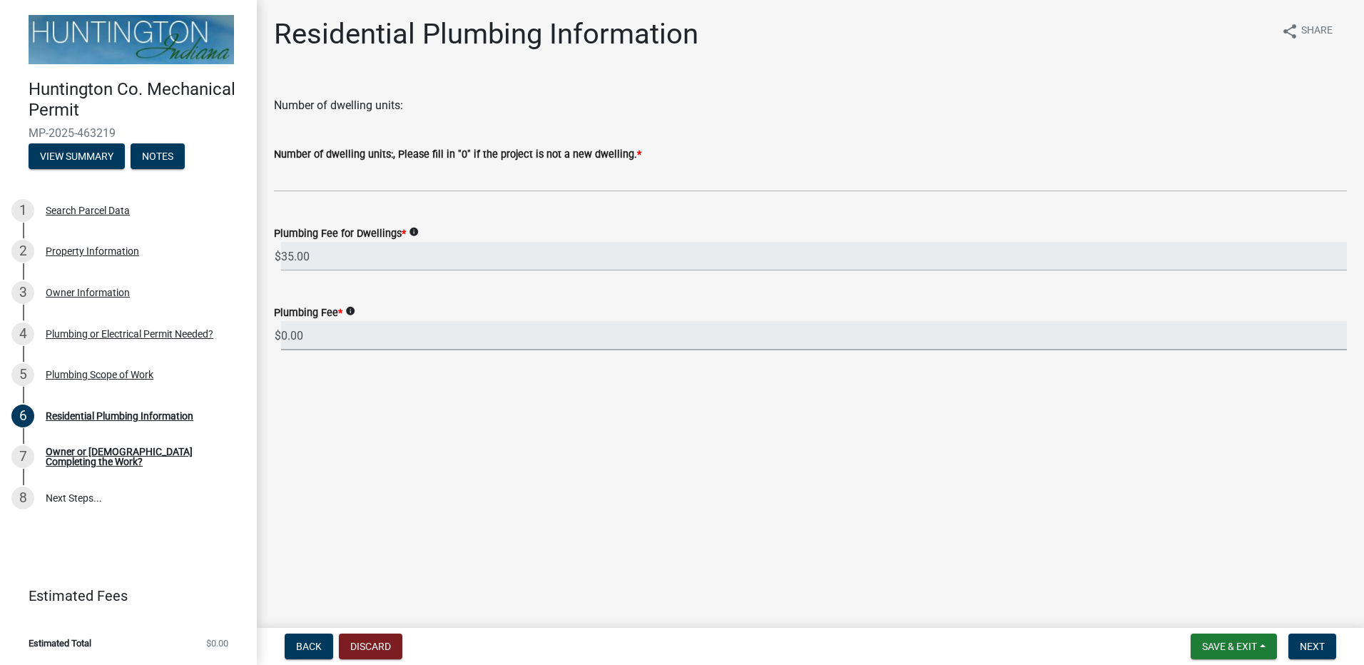
click at [397, 331] on input "0.00" at bounding box center [814, 335] width 1066 height 29
click at [419, 250] on input "35.00" at bounding box center [814, 256] width 1066 height 29
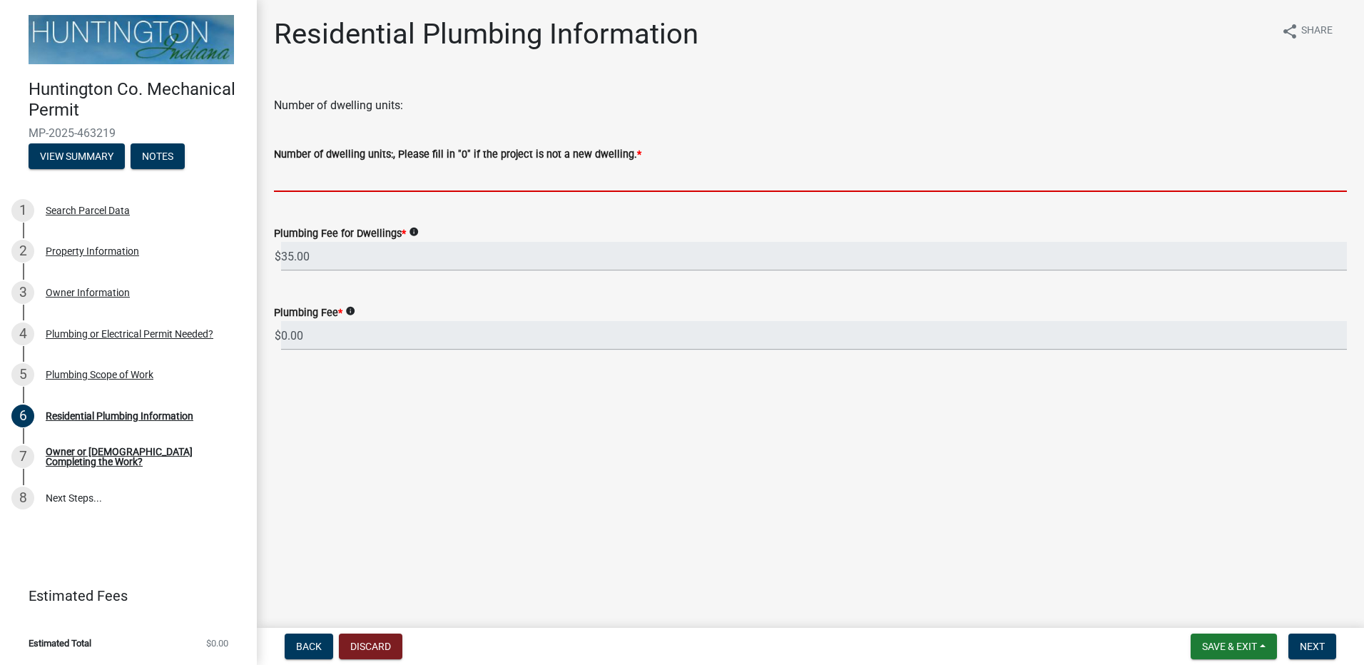
drag, startPoint x: 321, startPoint y: 178, endPoint x: 327, endPoint y: 186, distance: 9.7
click at [322, 178] on input "text" at bounding box center [810, 177] width 1073 height 29
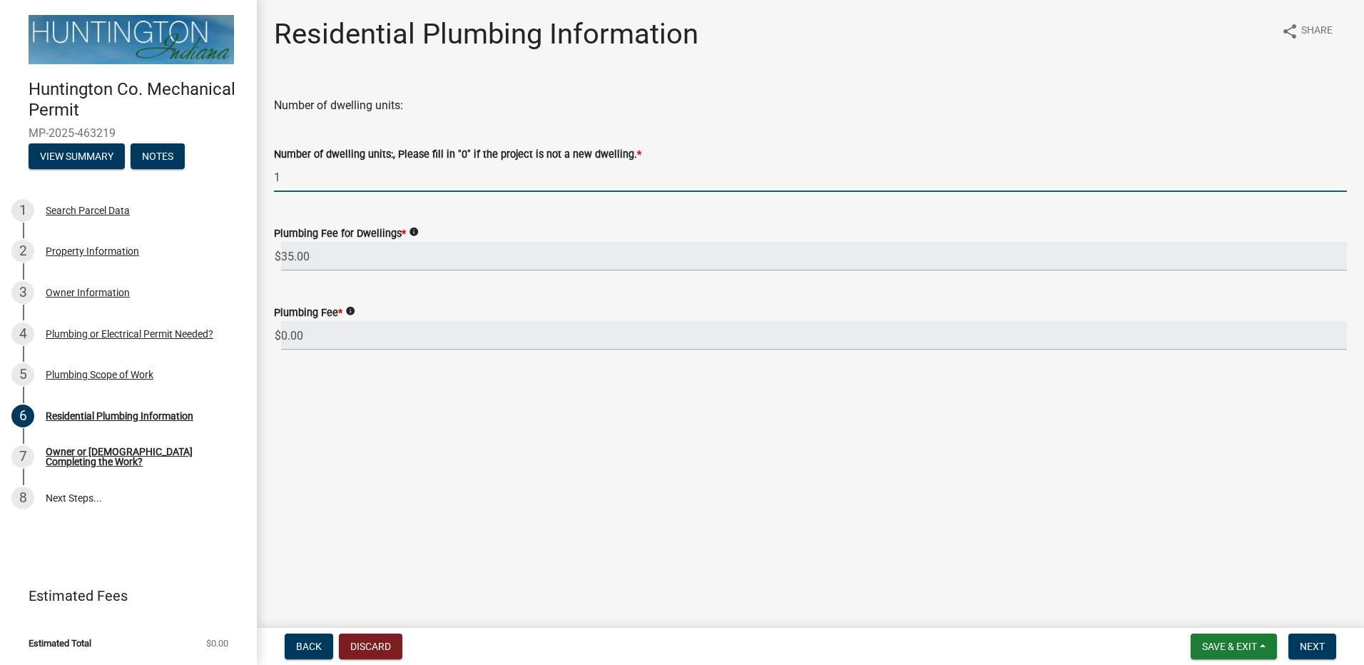
type input "1"
click at [465, 507] on main "Residential Plumbing Information share Share Number of dwelling units: Number o…" at bounding box center [811, 311] width 1108 height 622
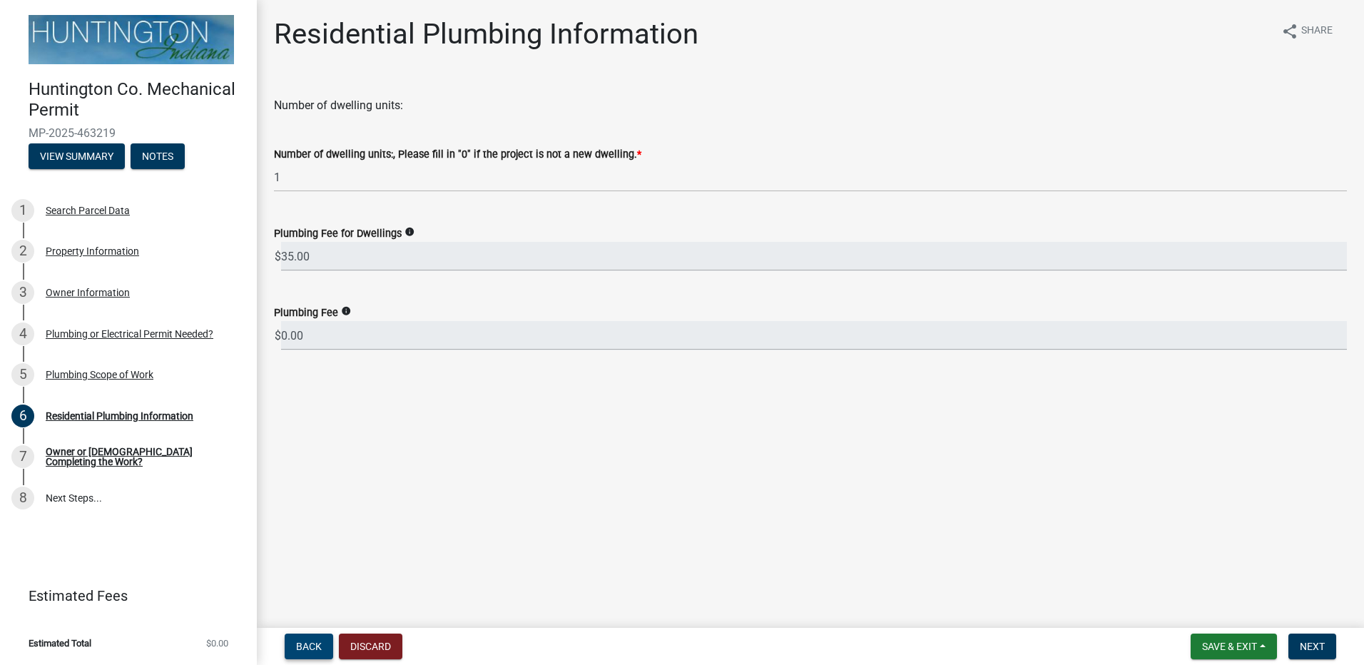
click at [324, 657] on button "Back" at bounding box center [309, 647] width 49 height 26
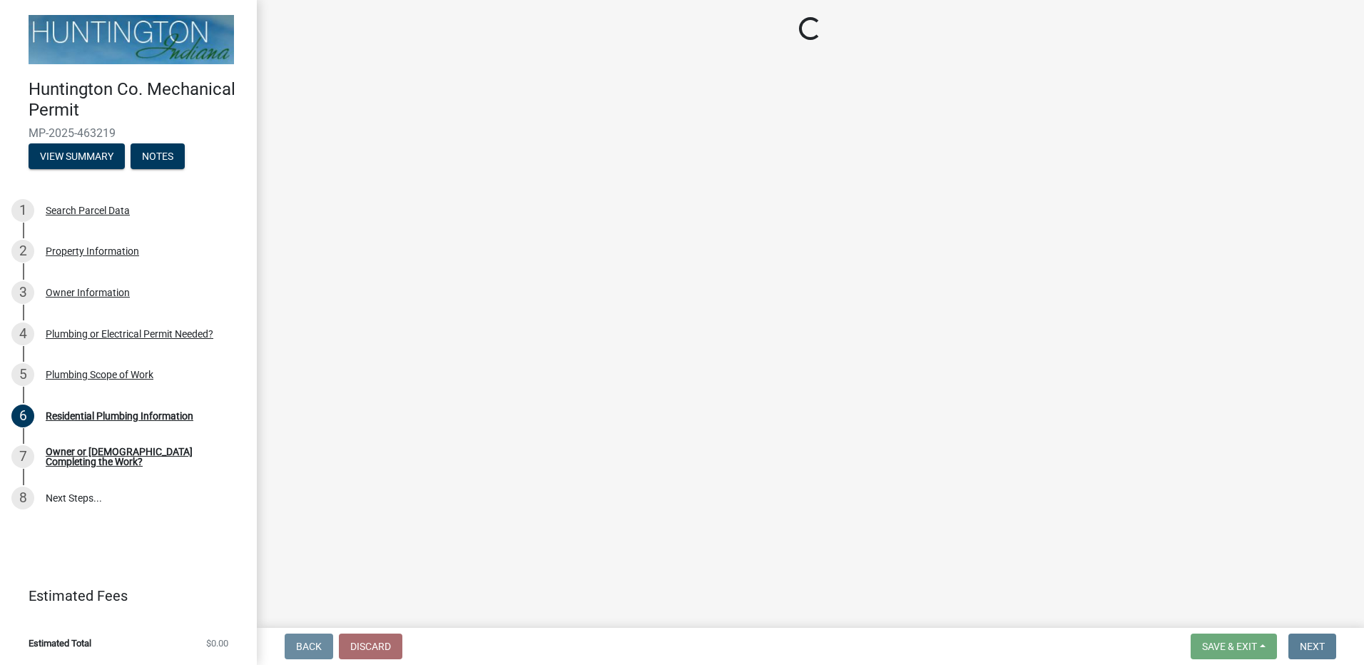
select select "5cb8d3c1-d748-406b-be1a-05abe1aa32c3"
select select "0405a9c2-6f43-4f80-a7d2-d06340e14189"
select select "5ba2af76-a9c7-458a-9f5d-f60e4d3443c1"
select select "b92bc407-a990-4713-b4f6-a575aa6de472"
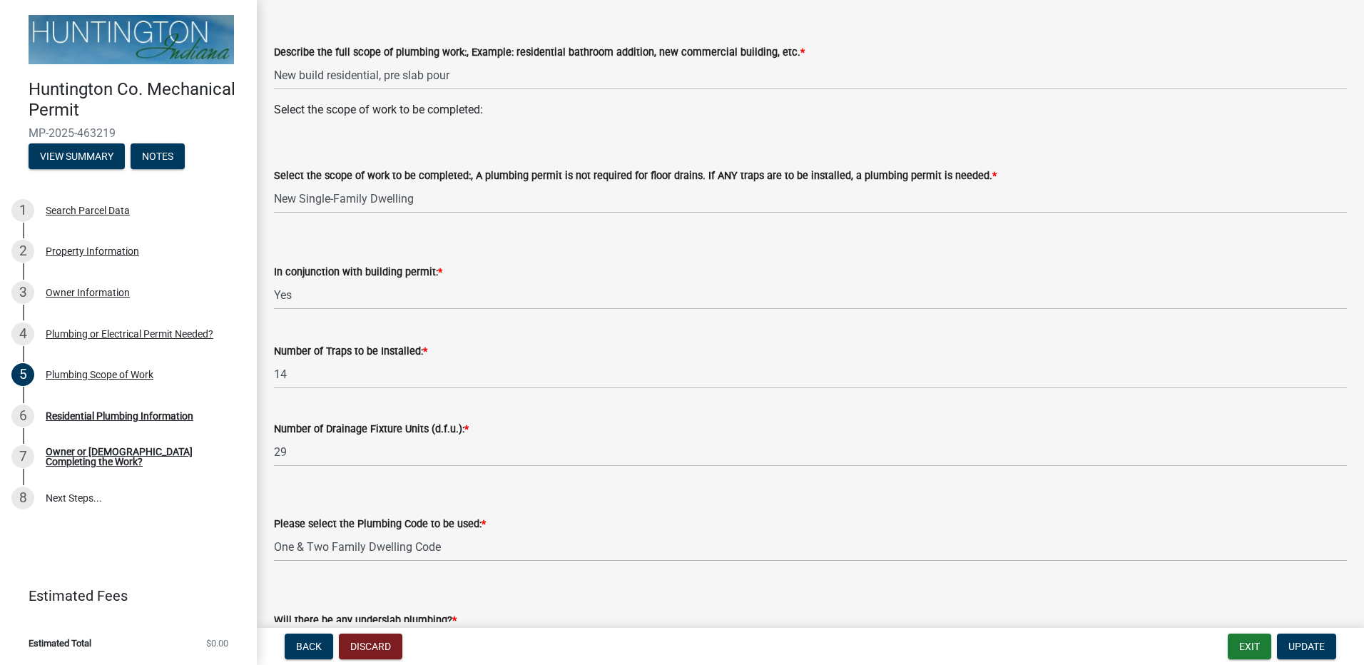
scroll to position [183, 0]
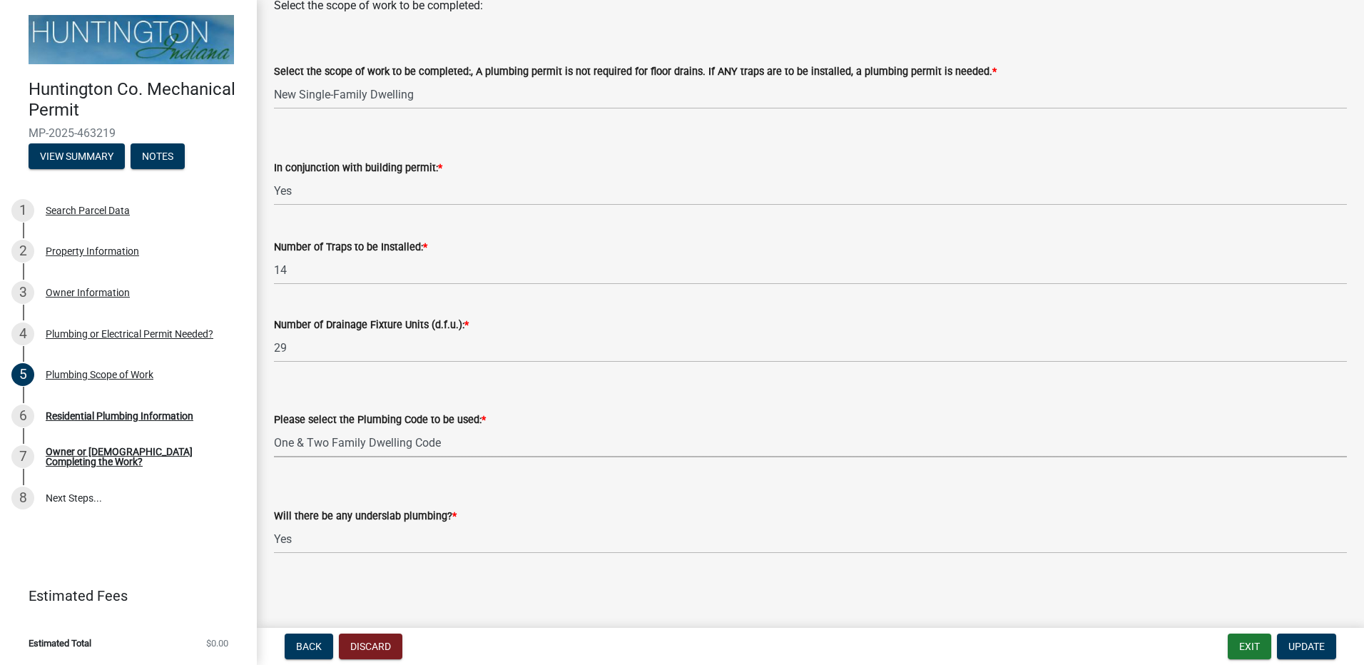
click at [372, 448] on select "Select Item... [US_STATE] Plumbing Code One & Two Family Dwelling Code" at bounding box center [810, 442] width 1073 height 29
click at [274, 428] on select "Select Item... [US_STATE] Plumbing Code One & Two Family Dwelling Code" at bounding box center [810, 442] width 1073 height 29
select select "736e6d53-cbaf-4783-a261-223333e881d4"
click at [1319, 643] on span "Update" at bounding box center [1307, 646] width 36 height 11
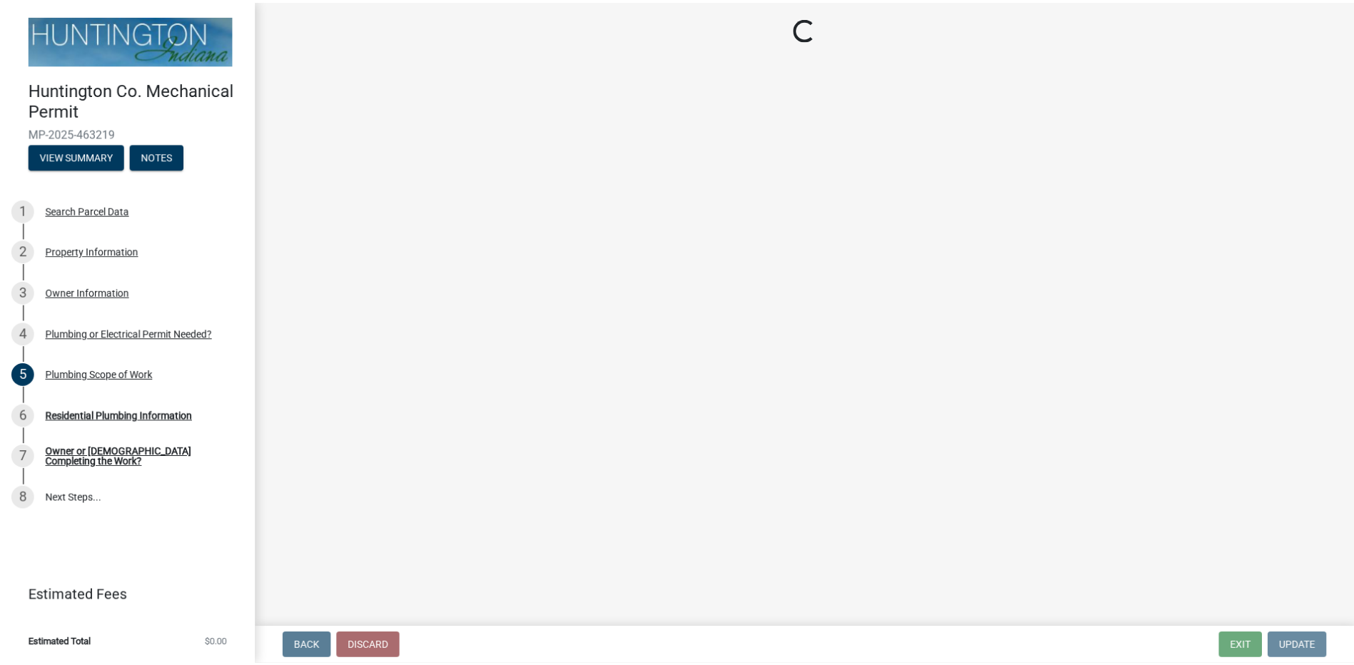
scroll to position [0, 0]
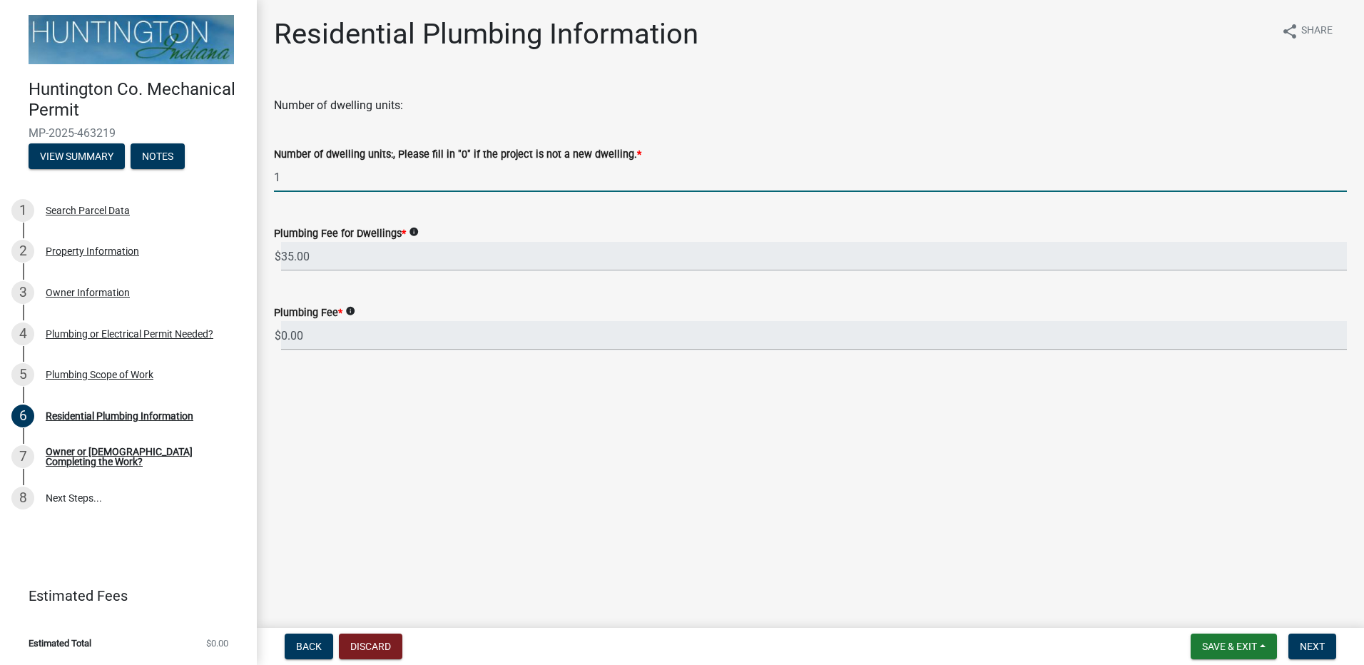
click at [320, 176] on input "1" at bounding box center [810, 177] width 1073 height 29
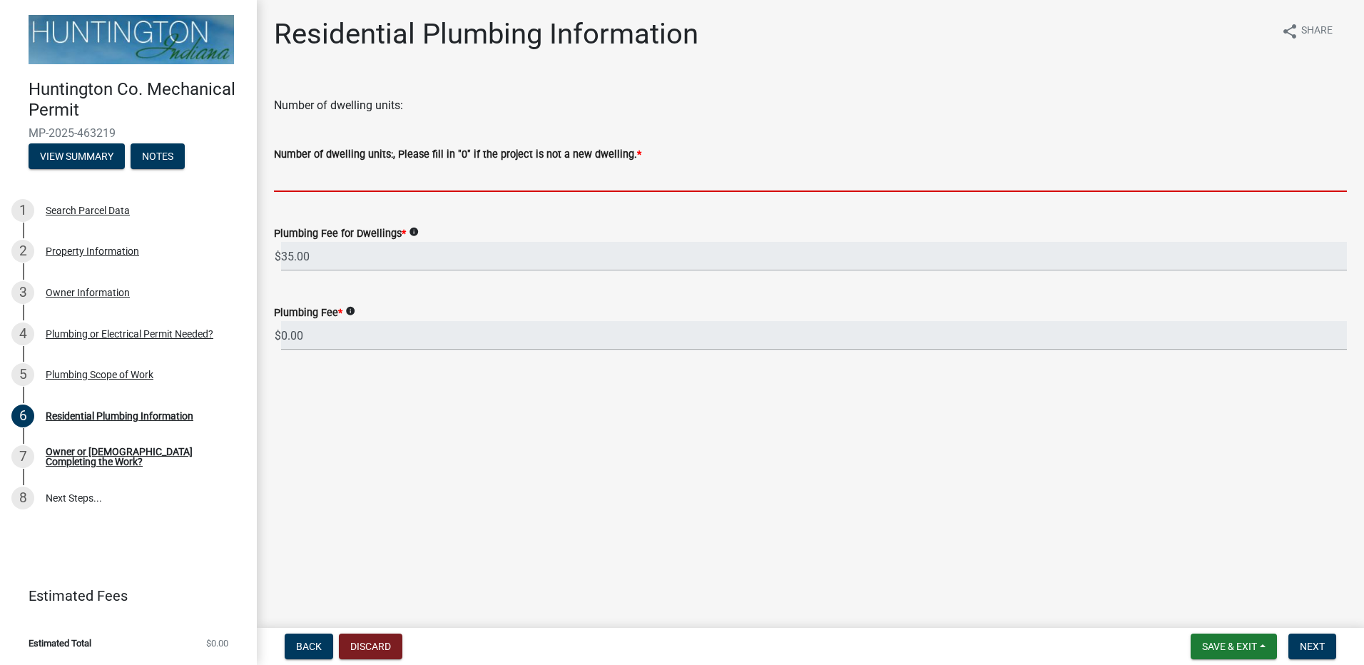
type input "1"
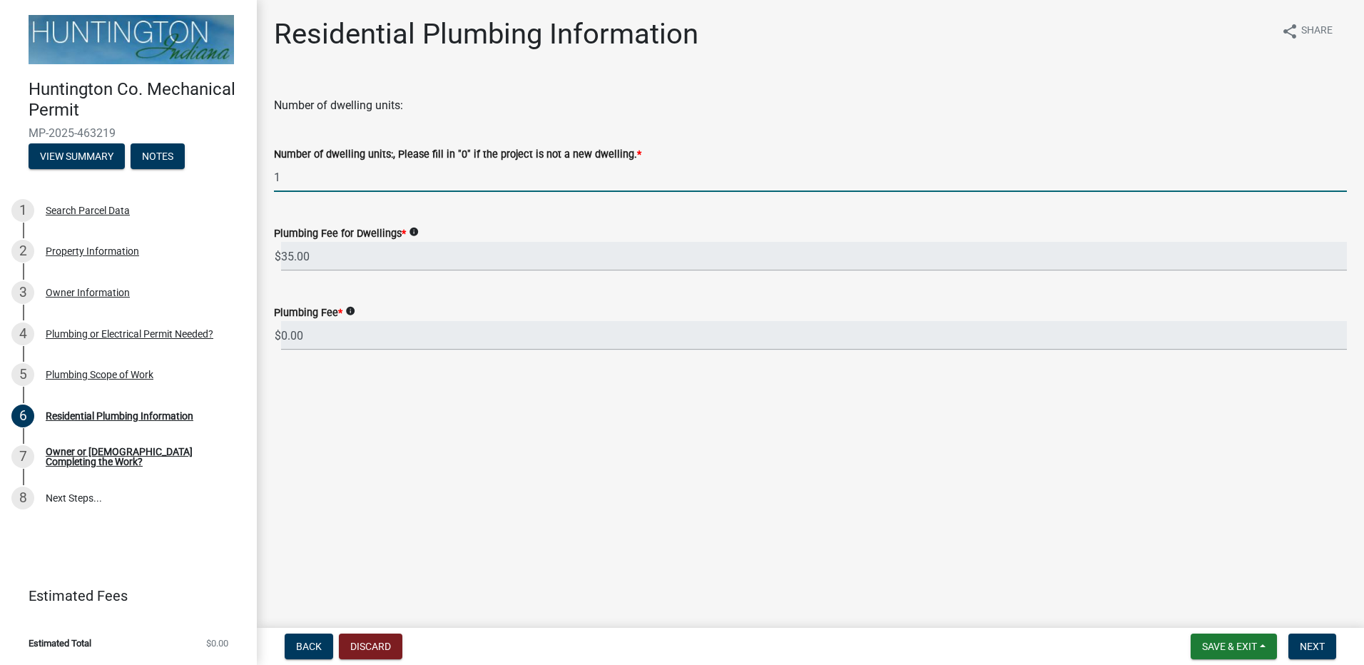
click at [460, 457] on main "Residential Plumbing Information share Share Number of dwelling units: Number o…" at bounding box center [811, 311] width 1108 height 622
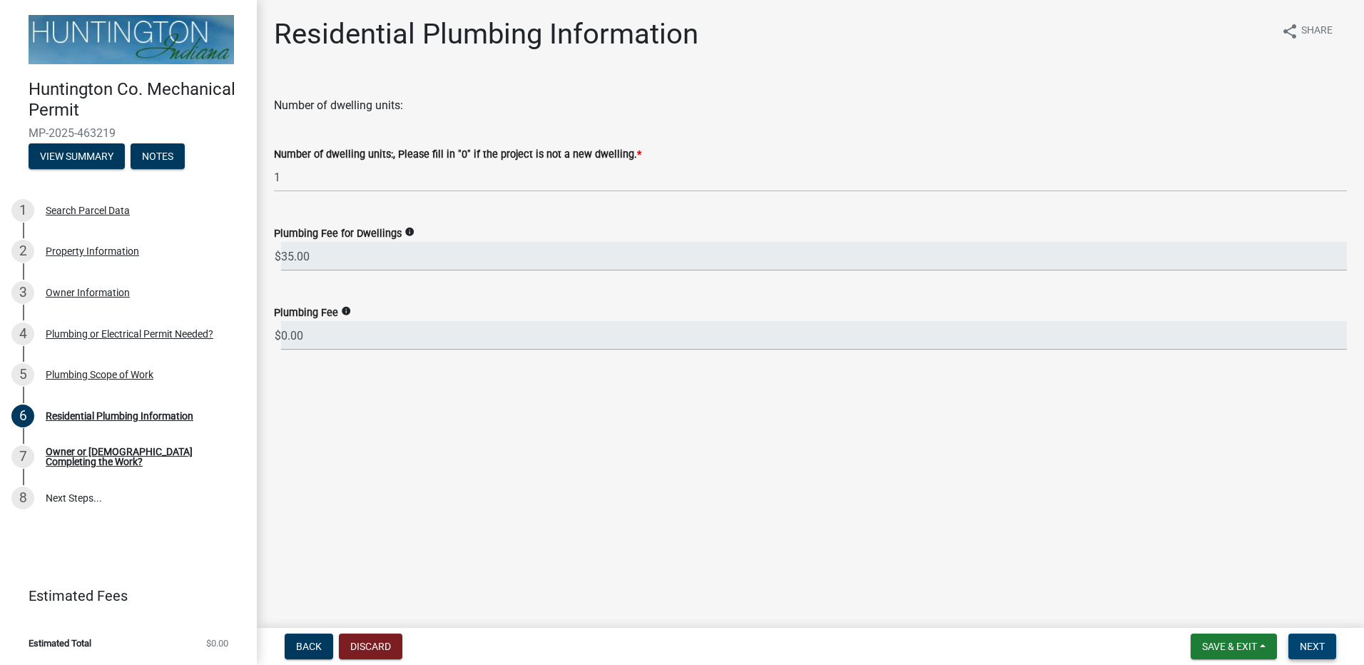
click at [1324, 650] on span "Next" at bounding box center [1312, 646] width 25 height 11
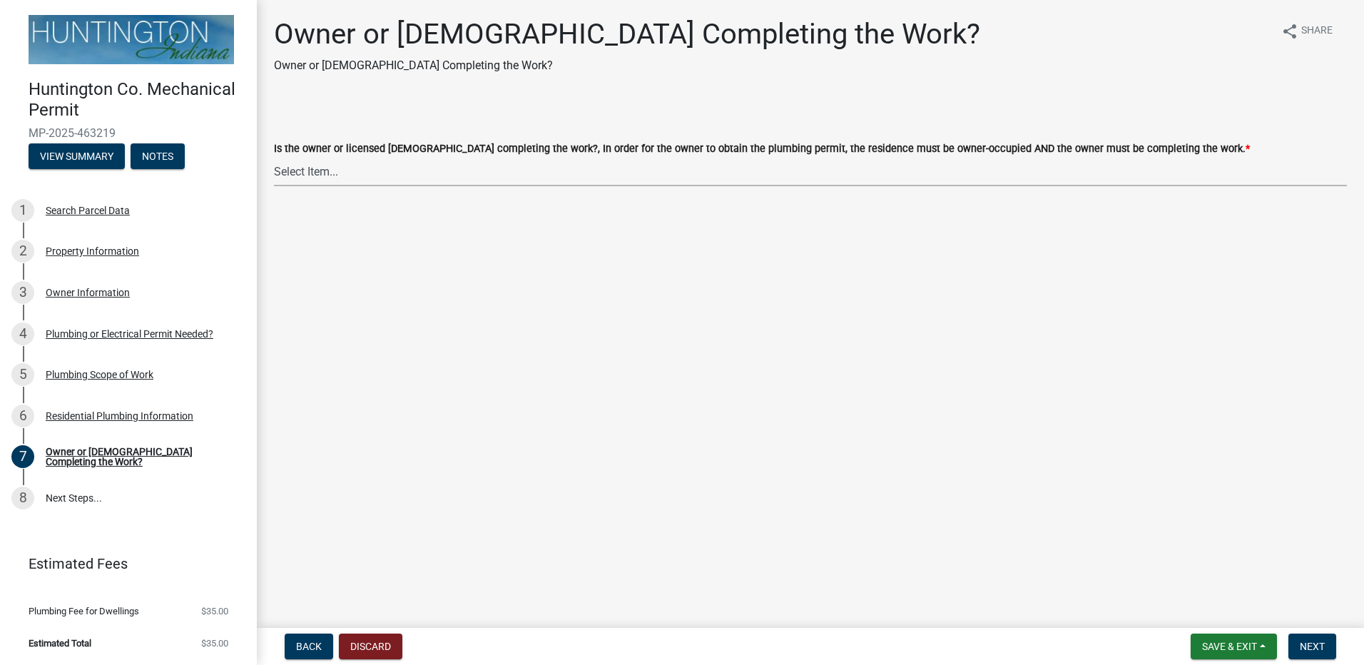
click at [467, 180] on select "Select Item... owner contractor" at bounding box center [810, 171] width 1073 height 29
click at [274, 157] on select "Select Item... owner contractor" at bounding box center [810, 171] width 1073 height 29
select select "5f73df2a-de68-48dd-b8ca-74436cda6a3d"
click at [1320, 657] on button "Next" at bounding box center [1313, 647] width 48 height 26
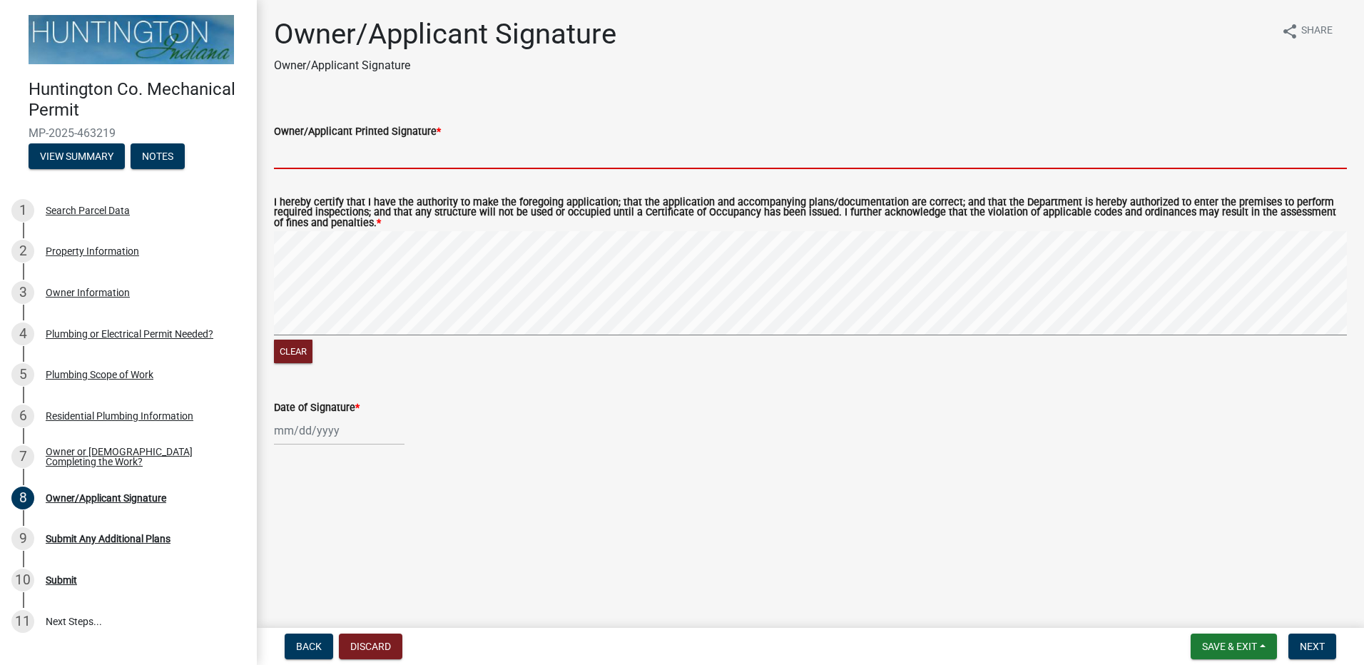
click at [391, 151] on input "Owner/Applicant Printed Signature *" at bounding box center [810, 154] width 1073 height 29
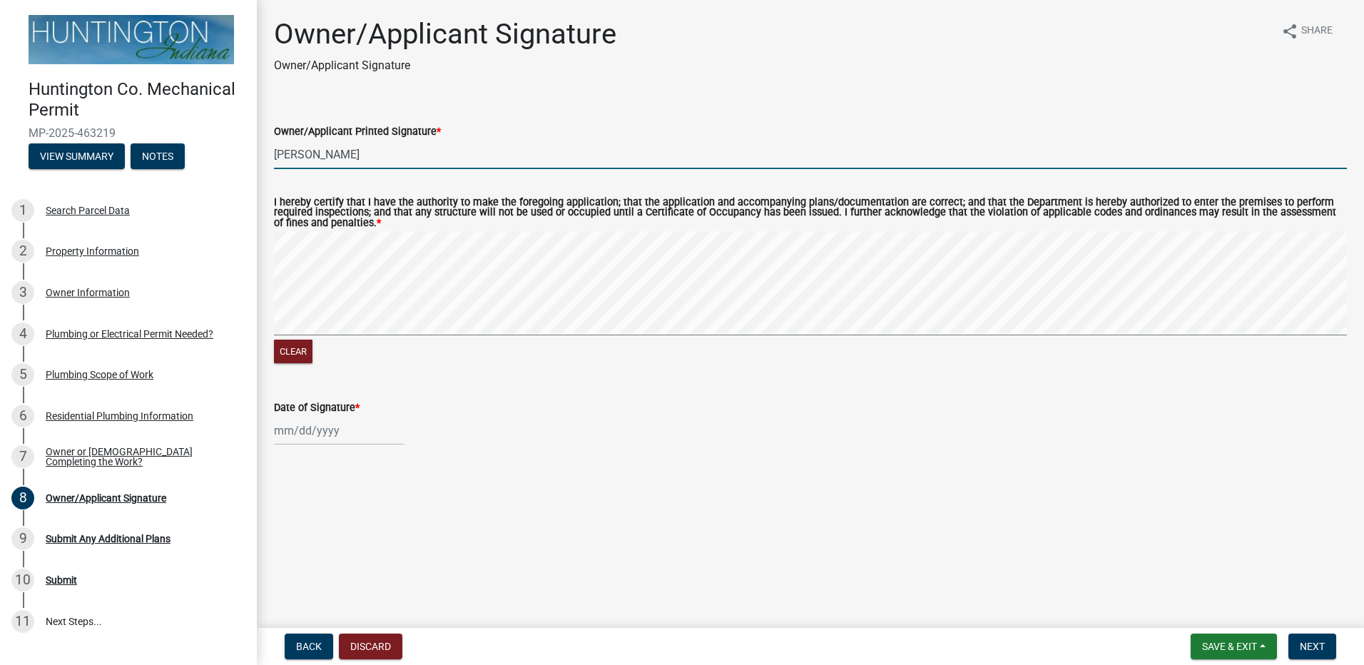
click at [703, 223] on form "I hereby certify that I have the authority to make the foregoing application; t…" at bounding box center [810, 274] width 1073 height 186
type input "[PERSON_NAME]"
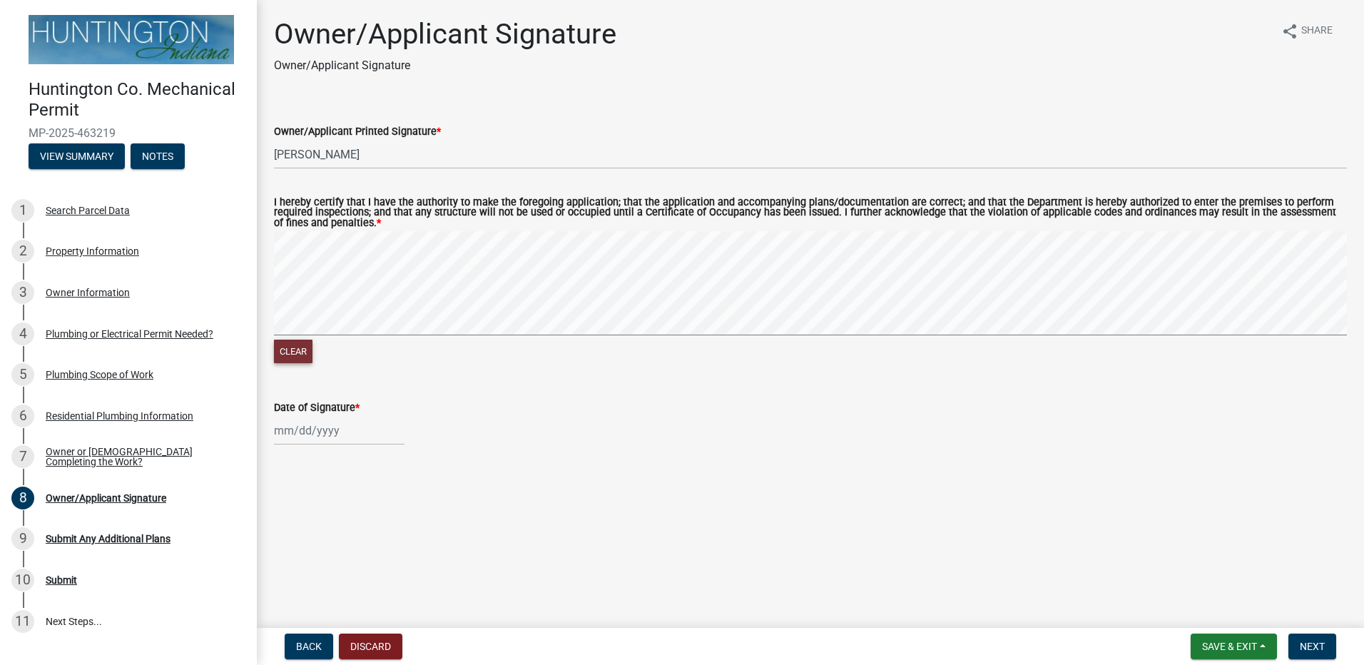
click at [306, 353] on button "Clear" at bounding box center [293, 352] width 39 height 24
click at [316, 431] on div at bounding box center [339, 430] width 131 height 29
select select "8"
select select "2025"
click at [336, 335] on div "13" at bounding box center [334, 331] width 23 height 23
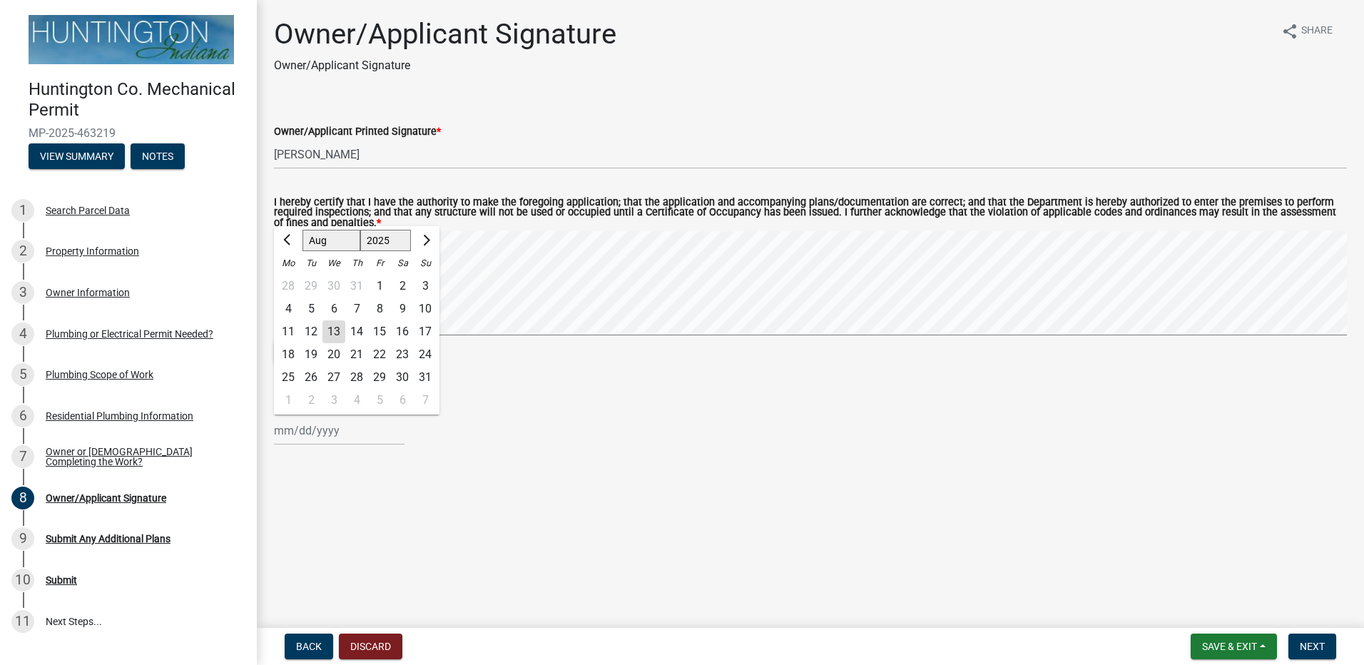
type input "[DATE]"
click at [1321, 644] on span "Next" at bounding box center [1312, 646] width 25 height 11
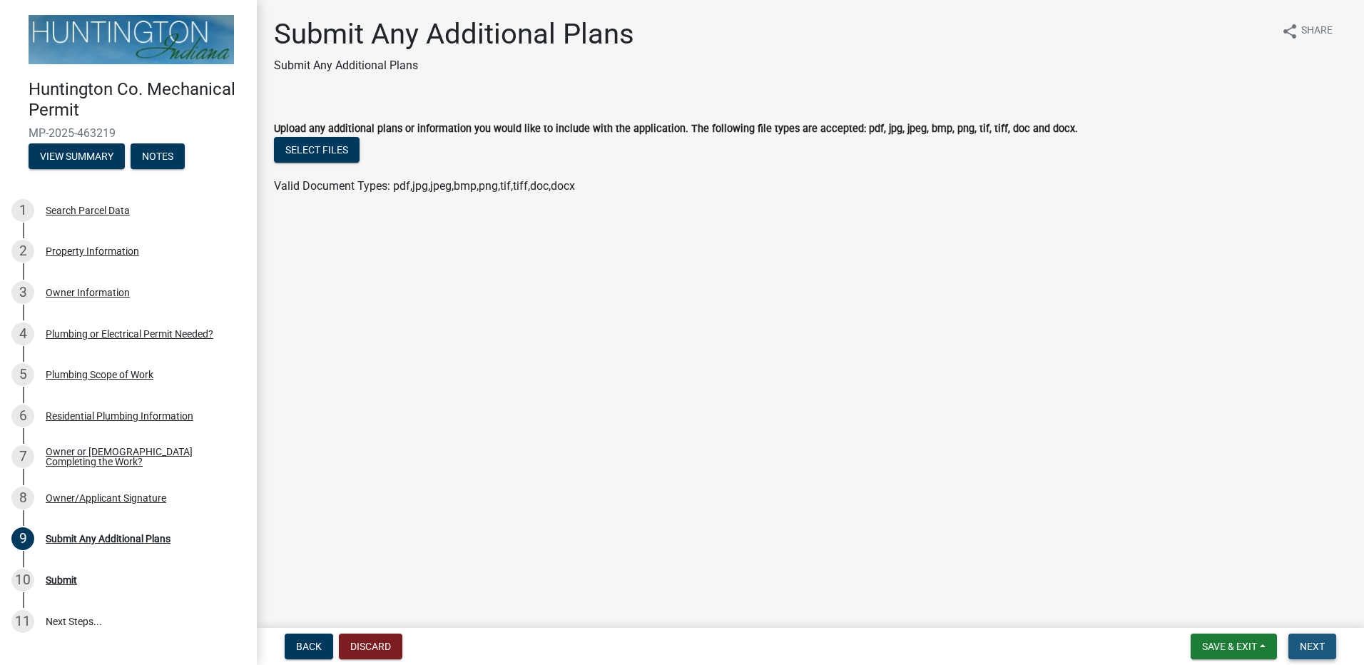
click at [1323, 645] on span "Next" at bounding box center [1312, 646] width 25 height 11
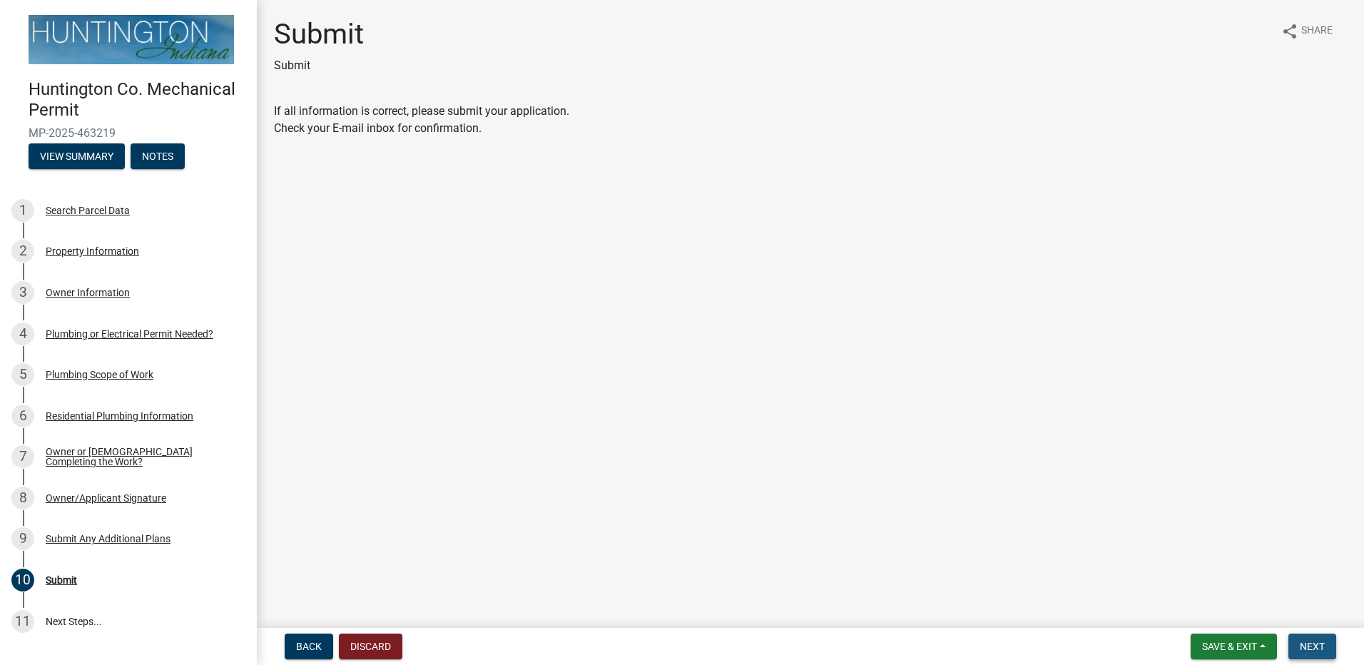
click at [1322, 648] on span "Next" at bounding box center [1312, 646] width 25 height 11
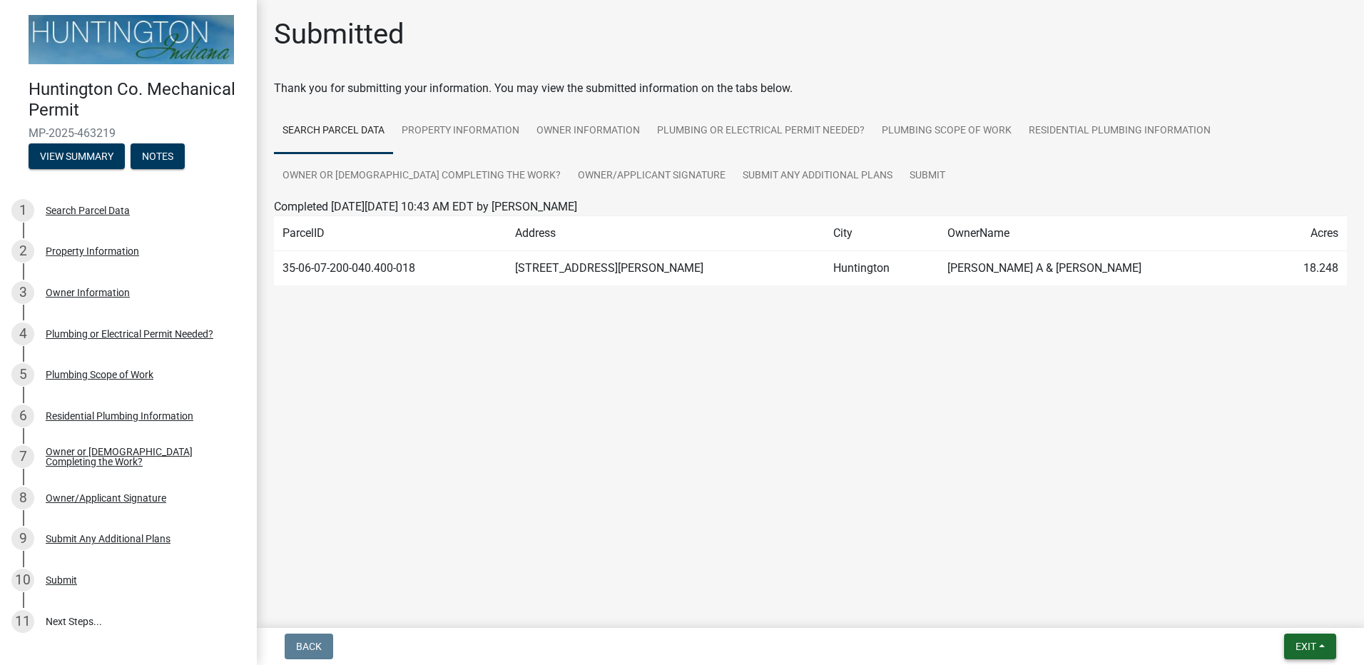
click at [1309, 646] on span "Exit" at bounding box center [1306, 646] width 21 height 11
click at [1246, 612] on button "Save & Exit" at bounding box center [1279, 609] width 114 height 34
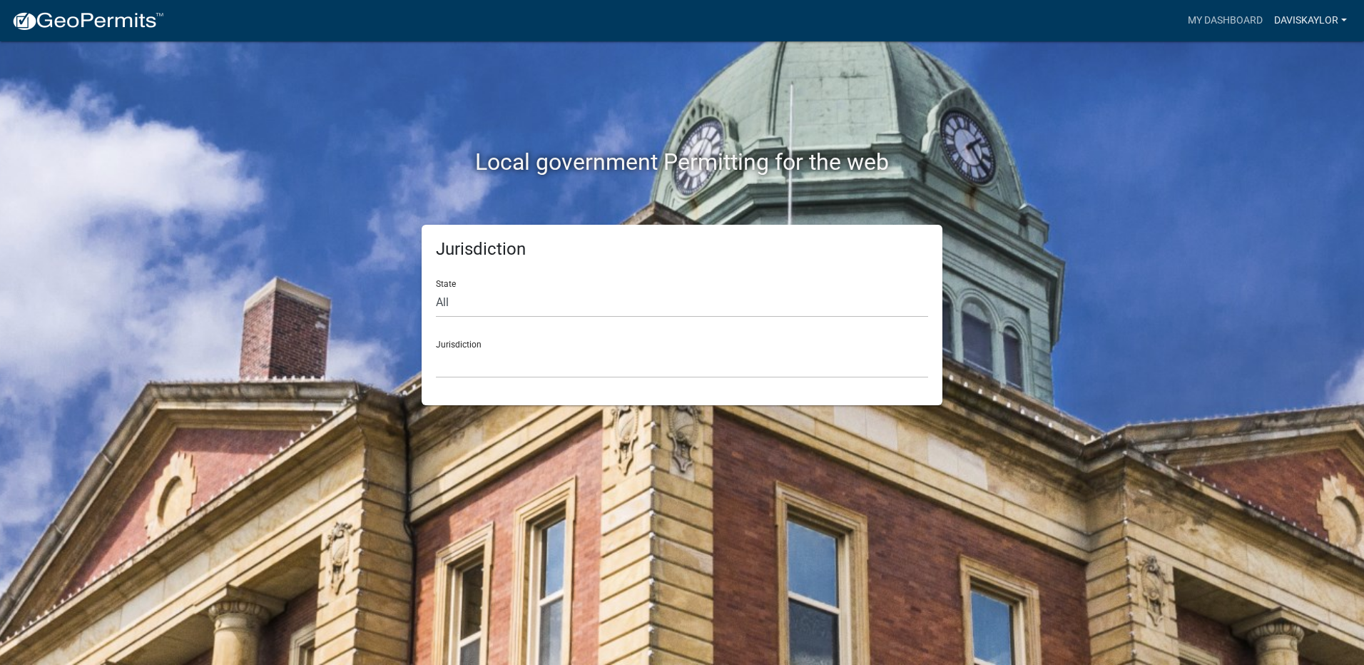
click at [1306, 19] on link "daviskaylor" at bounding box center [1311, 20] width 84 height 27
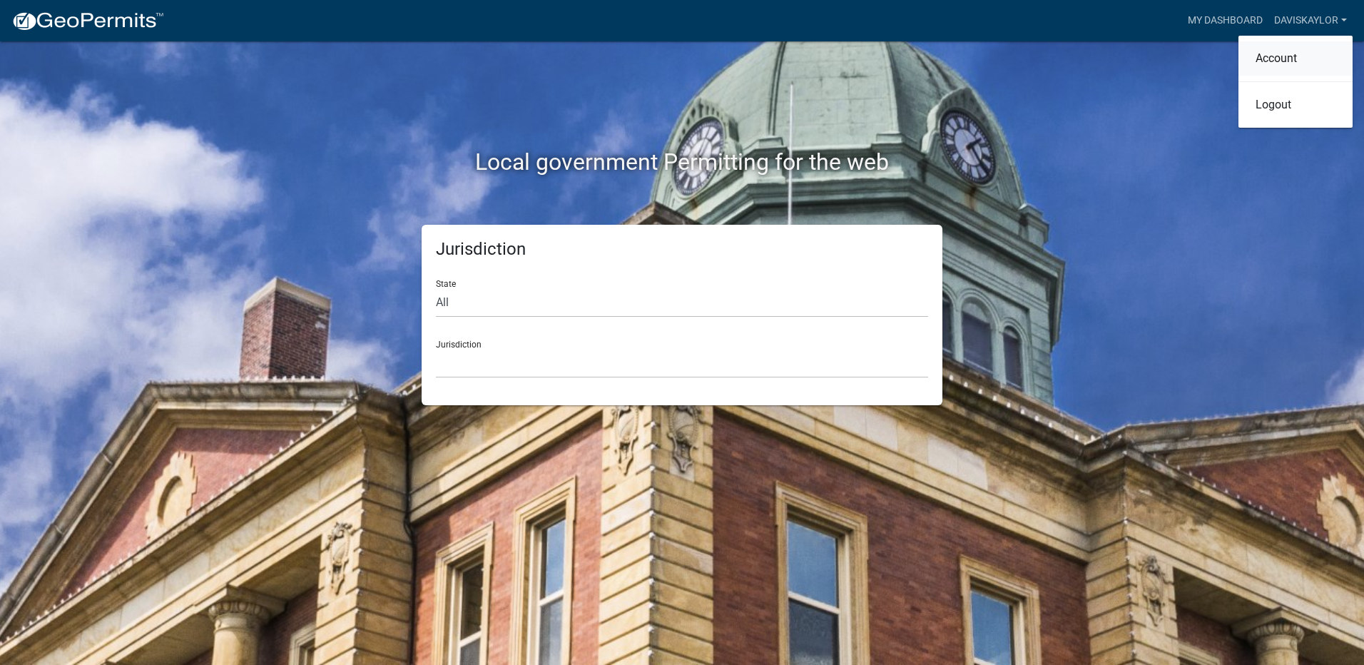
click at [1286, 49] on link "Account" at bounding box center [1296, 58] width 114 height 34
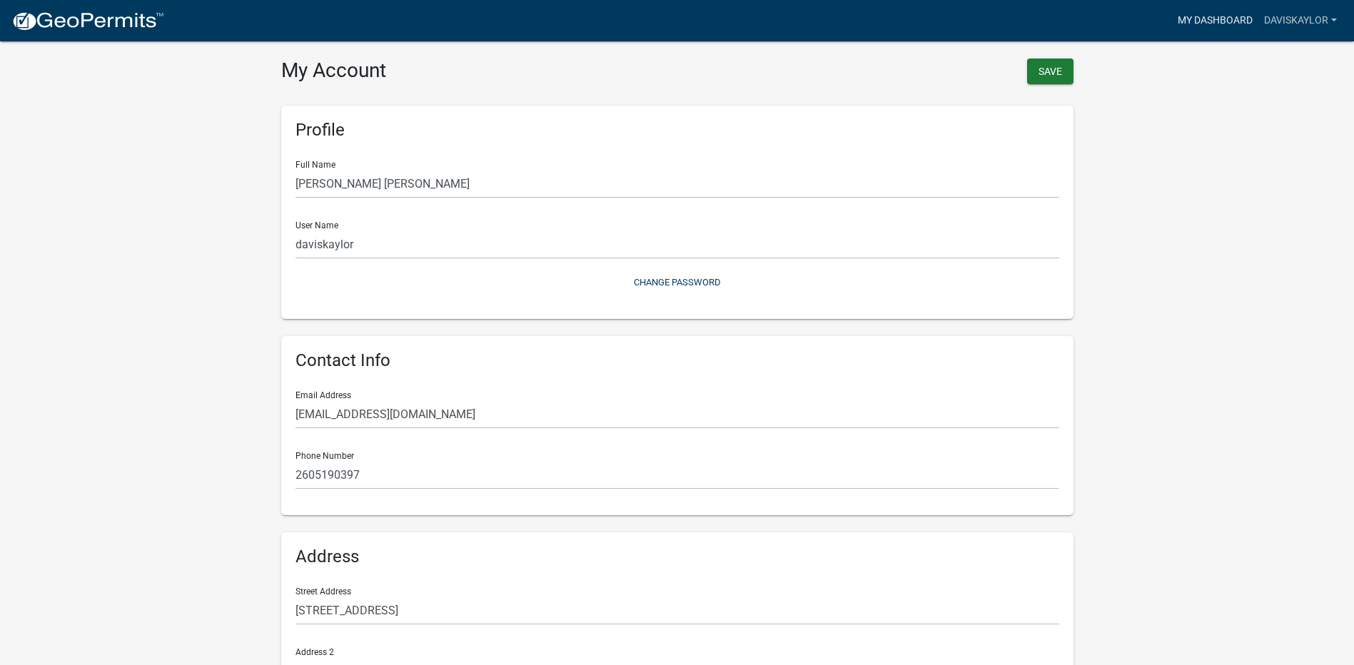
click at [1188, 16] on link "My Dashboard" at bounding box center [1215, 20] width 86 height 27
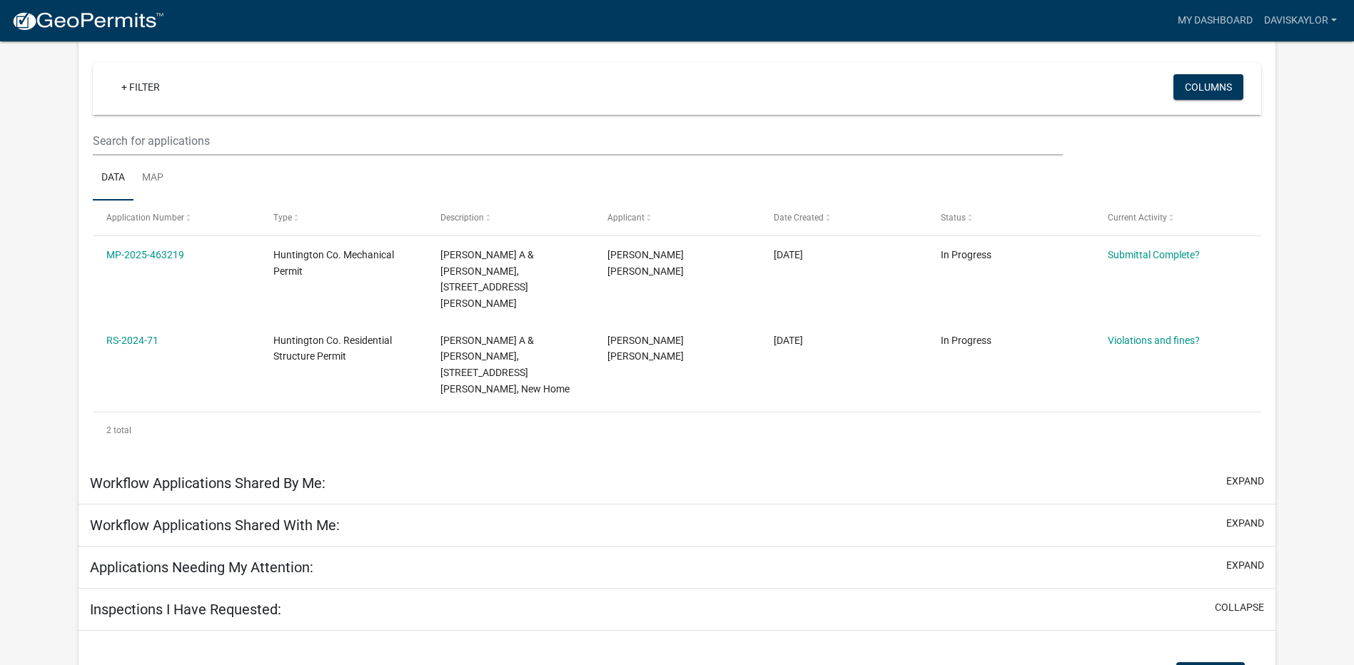
scroll to position [118, 0]
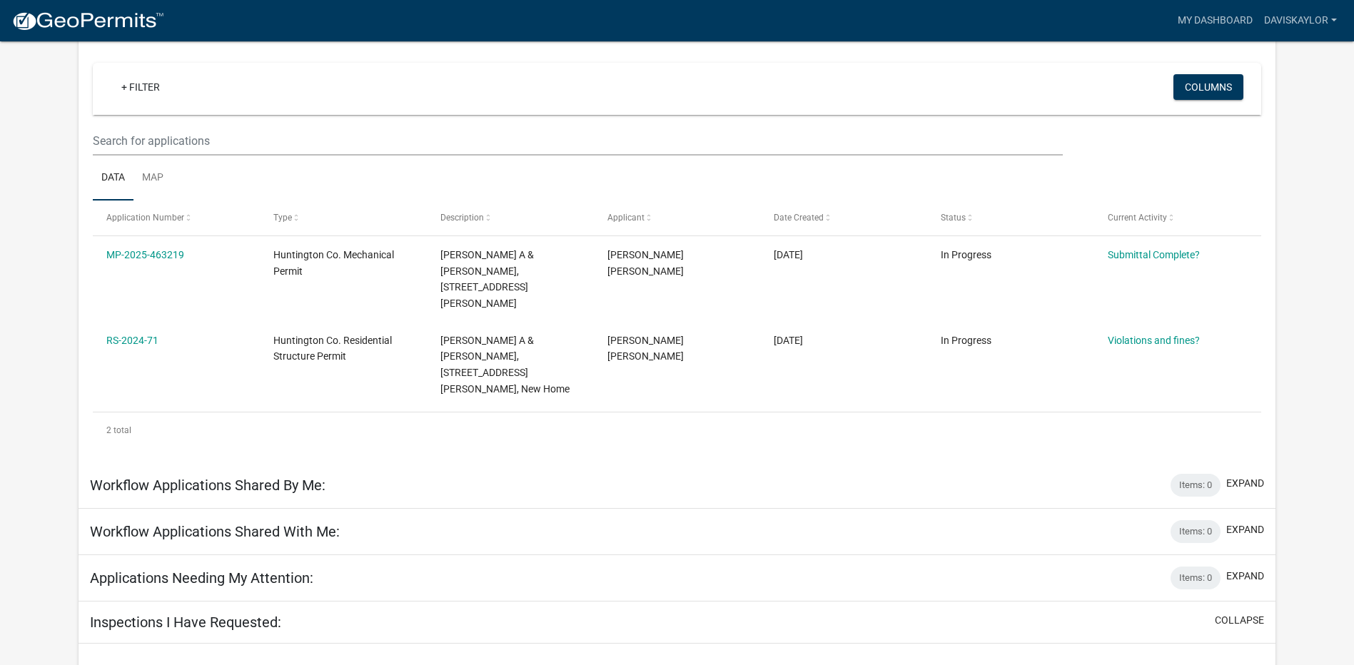
click at [437, 509] on div "Workflow Applications Shared With Me: Items: 0 expand" at bounding box center [676, 532] width 1197 height 46
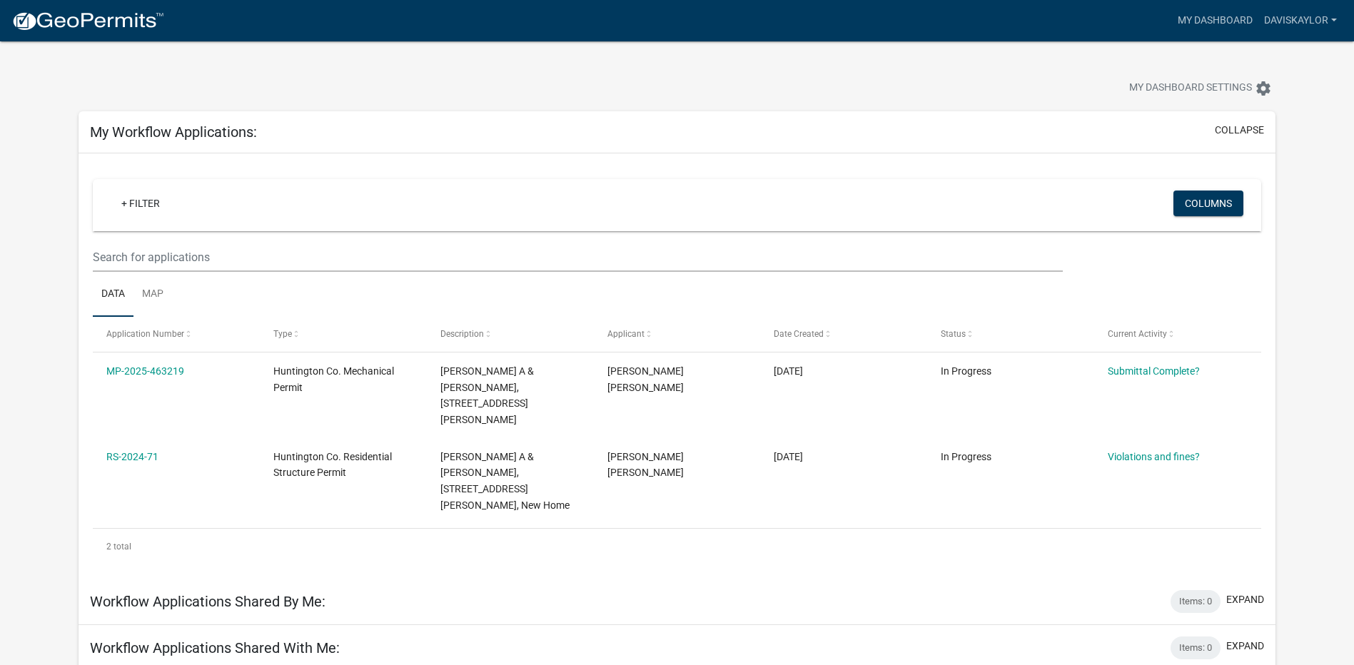
scroll to position [0, 0]
